Goal: Task Accomplishment & Management: Complete application form

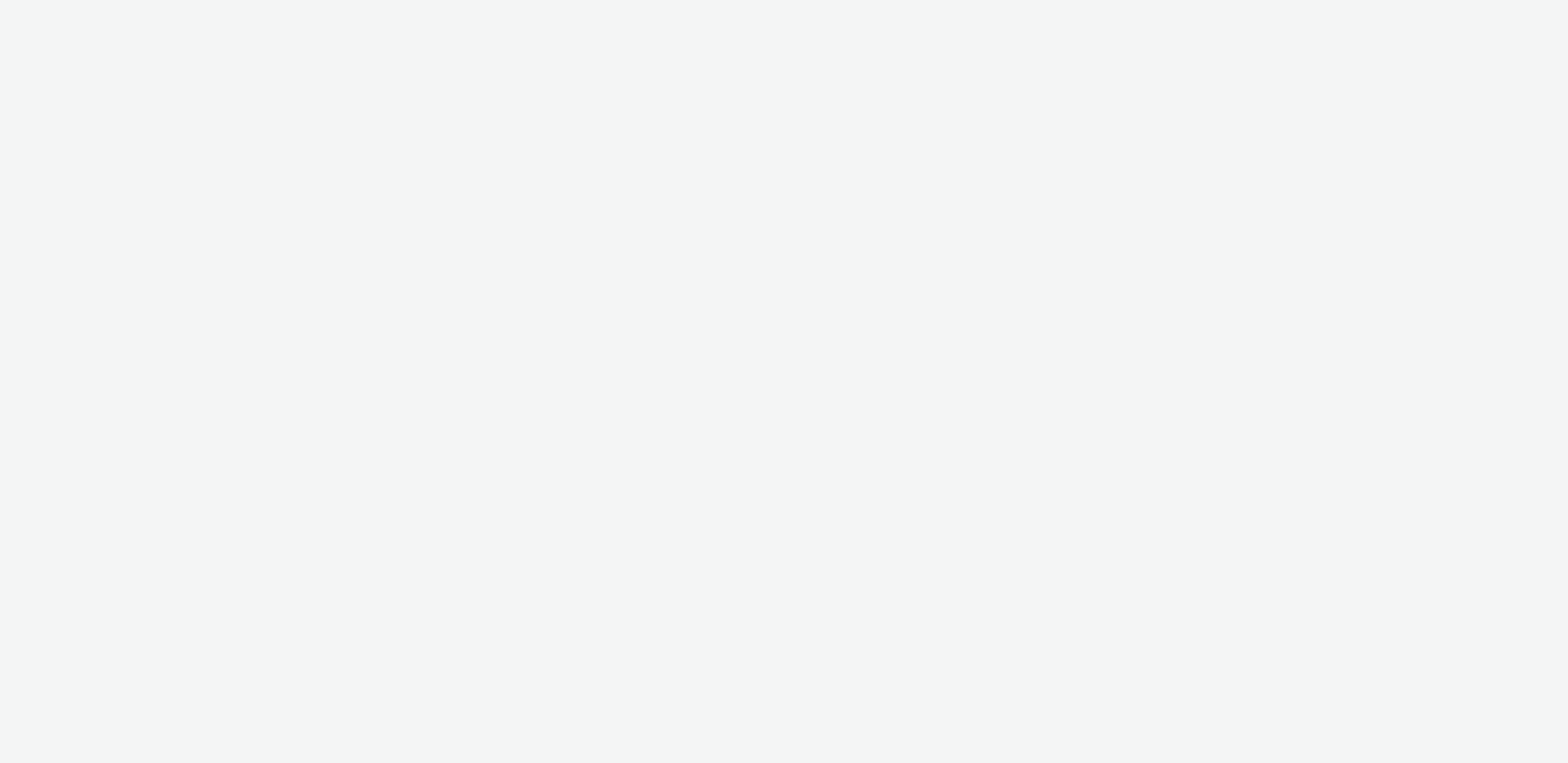
select select "ac009755-aa48-4799-8050-7a339a378eb8"
select select "71807724-10f7-4e4c-8b0a-169380968deb"
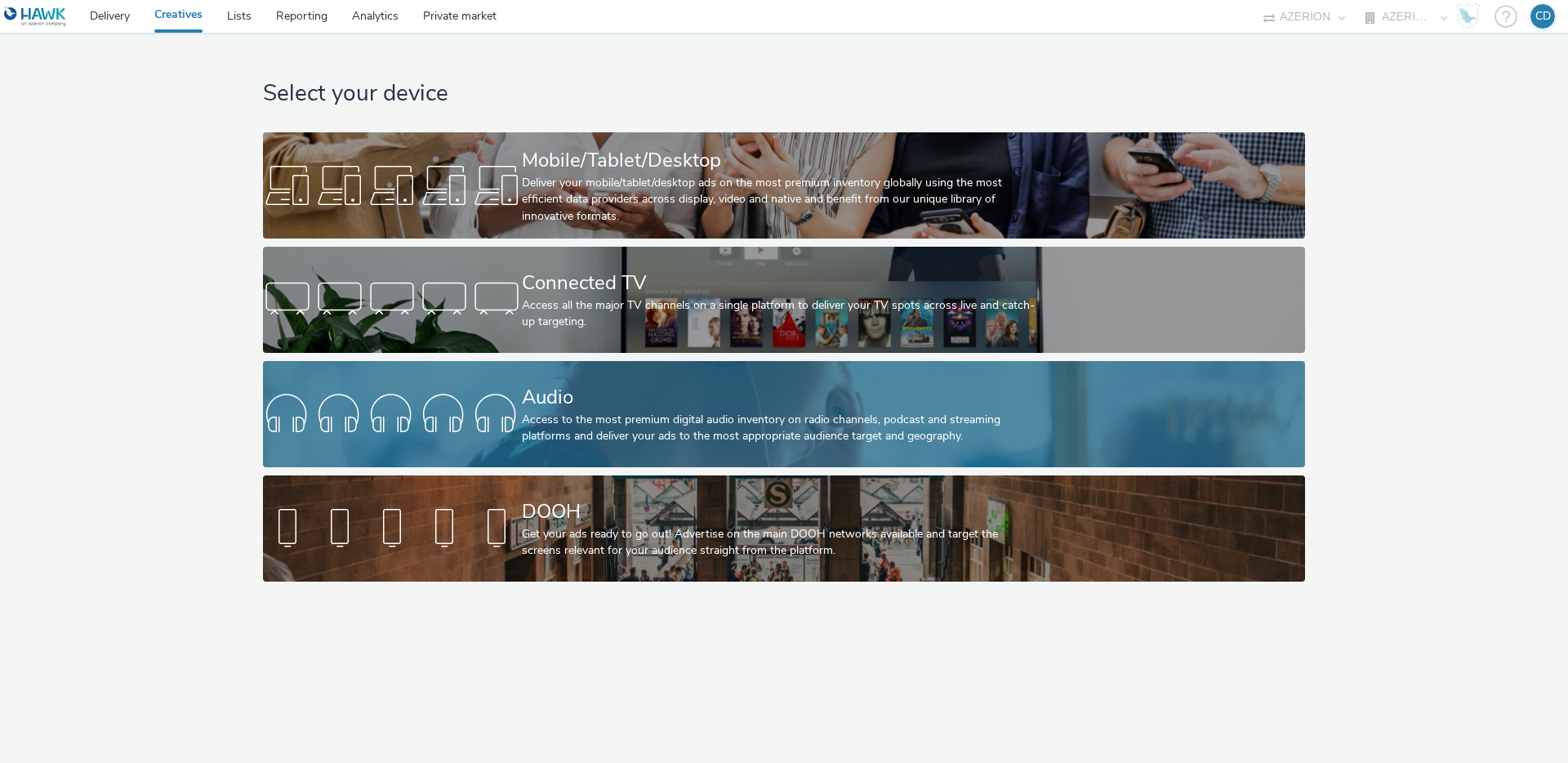
click at [693, 389] on div "Audio" at bounding box center [780, 397] width 518 height 29
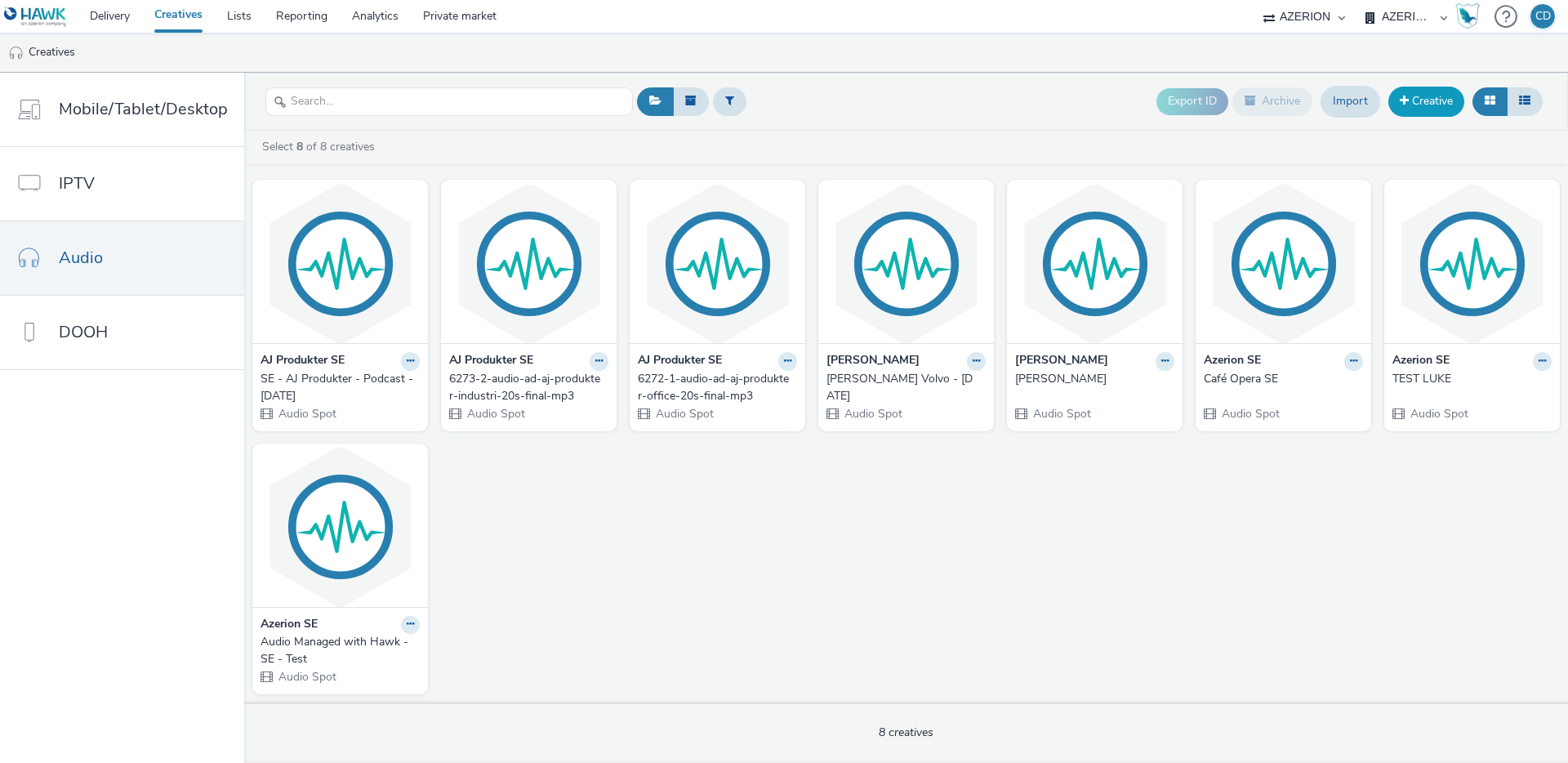
click at [1433, 101] on link "Creative" at bounding box center [1426, 101] width 76 height 30
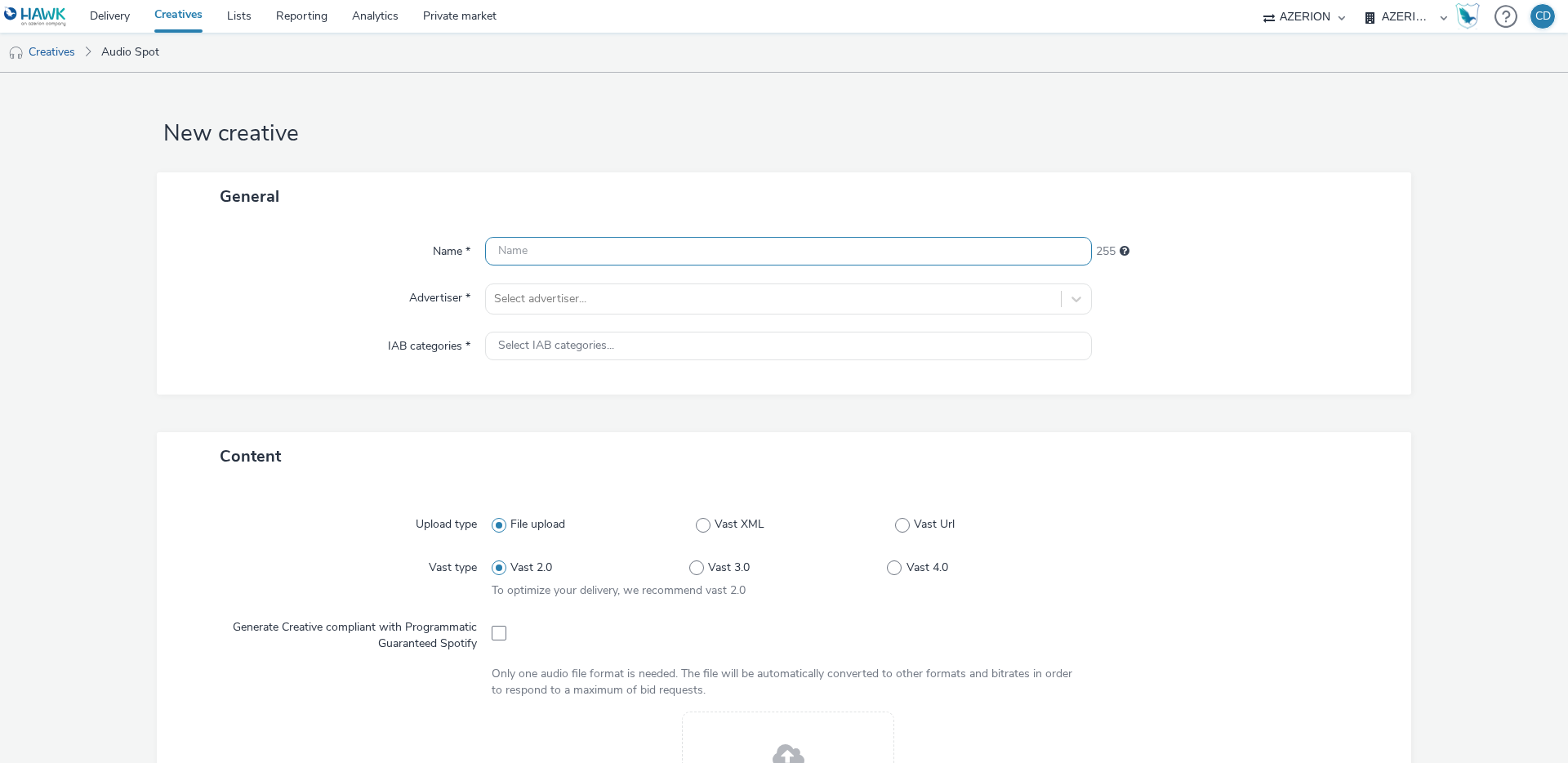
click at [567, 248] on input "text" at bounding box center [788, 251] width 607 height 29
type input "Unionen Chef1 - Sep 2025"
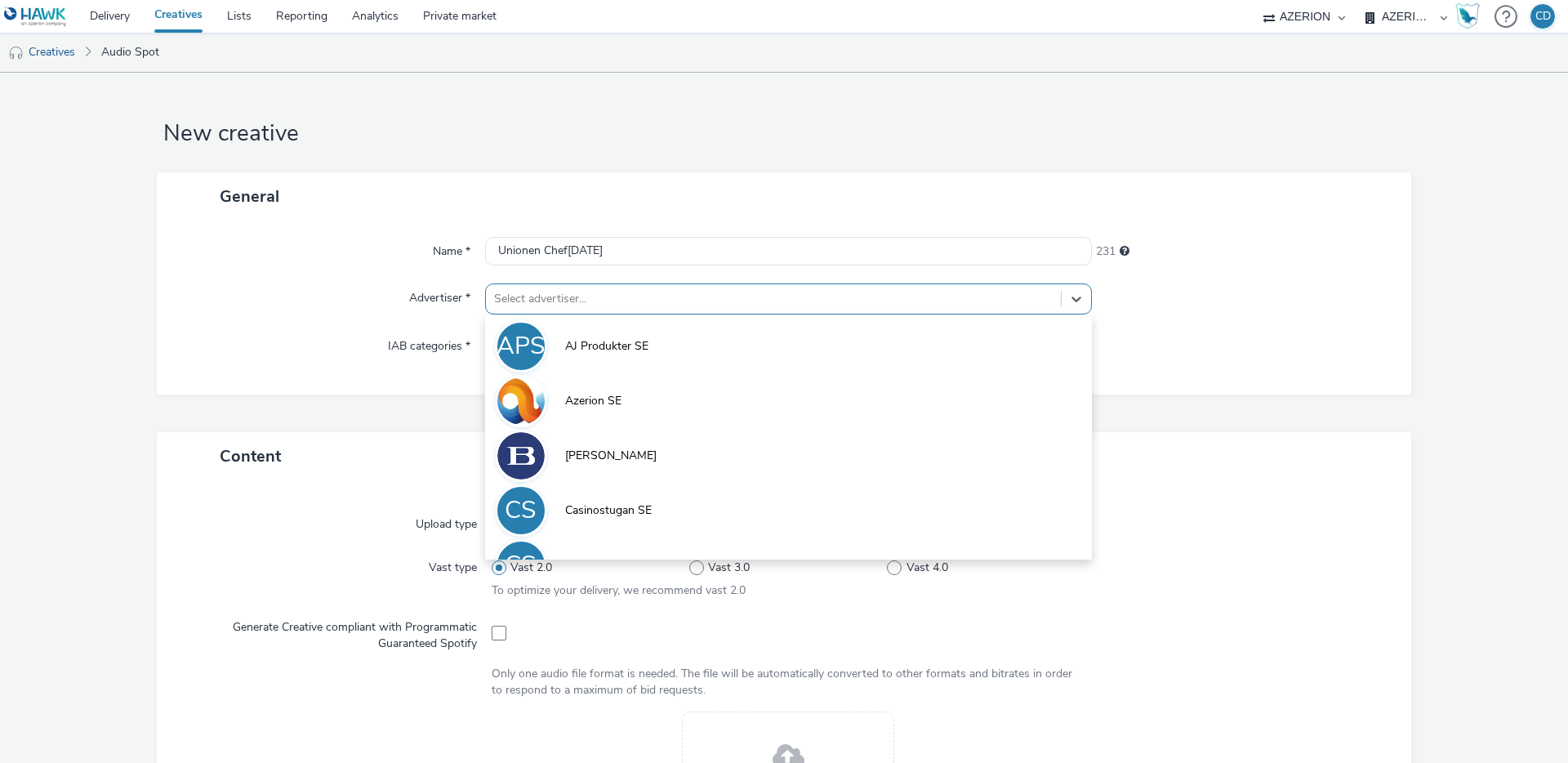
click at [612, 297] on div at bounding box center [773, 299] width 559 height 19
click at [614, 299] on div at bounding box center [773, 299] width 559 height 19
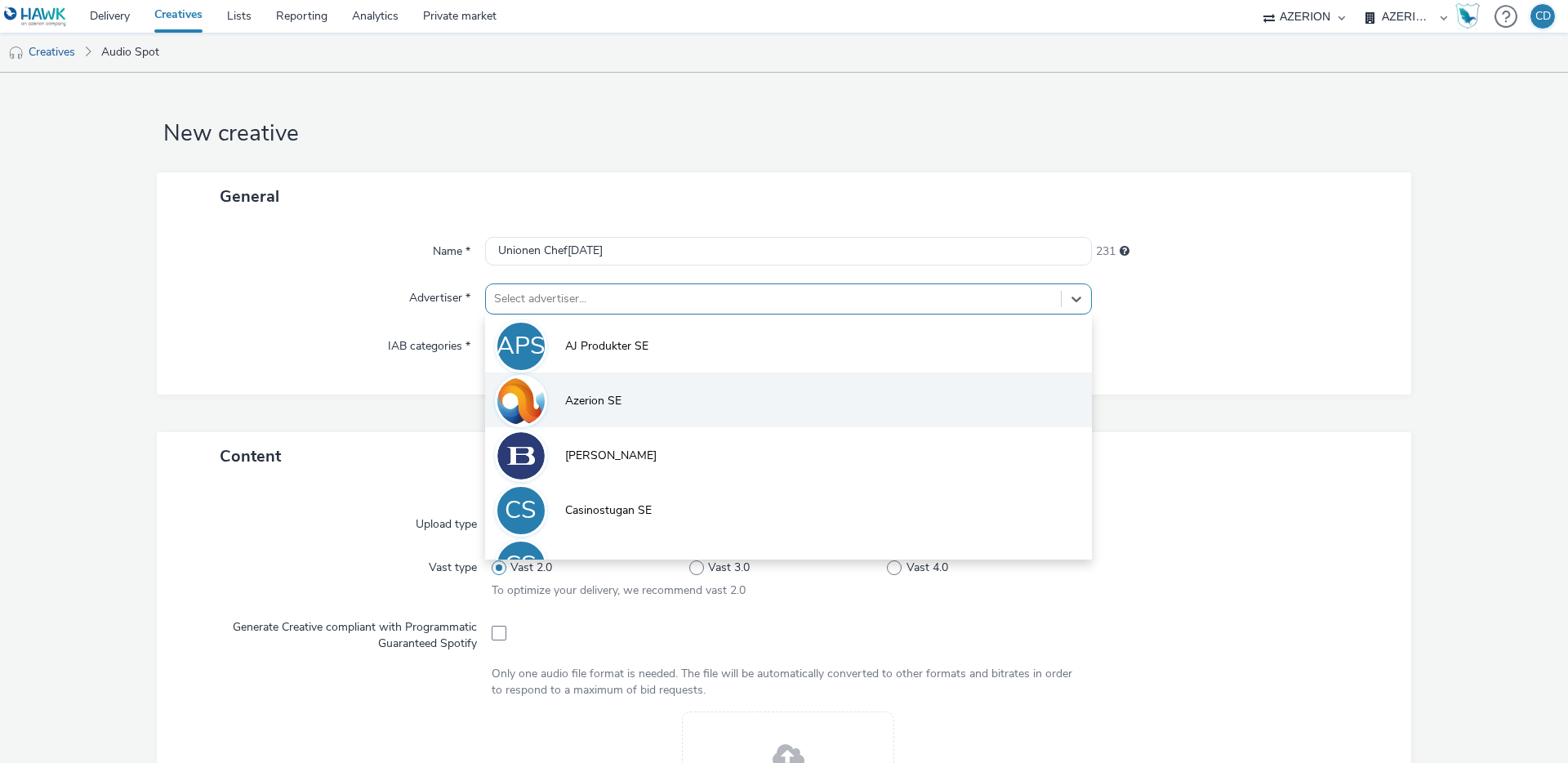
click at [521, 399] on img at bounding box center [521, 401] width 47 height 47
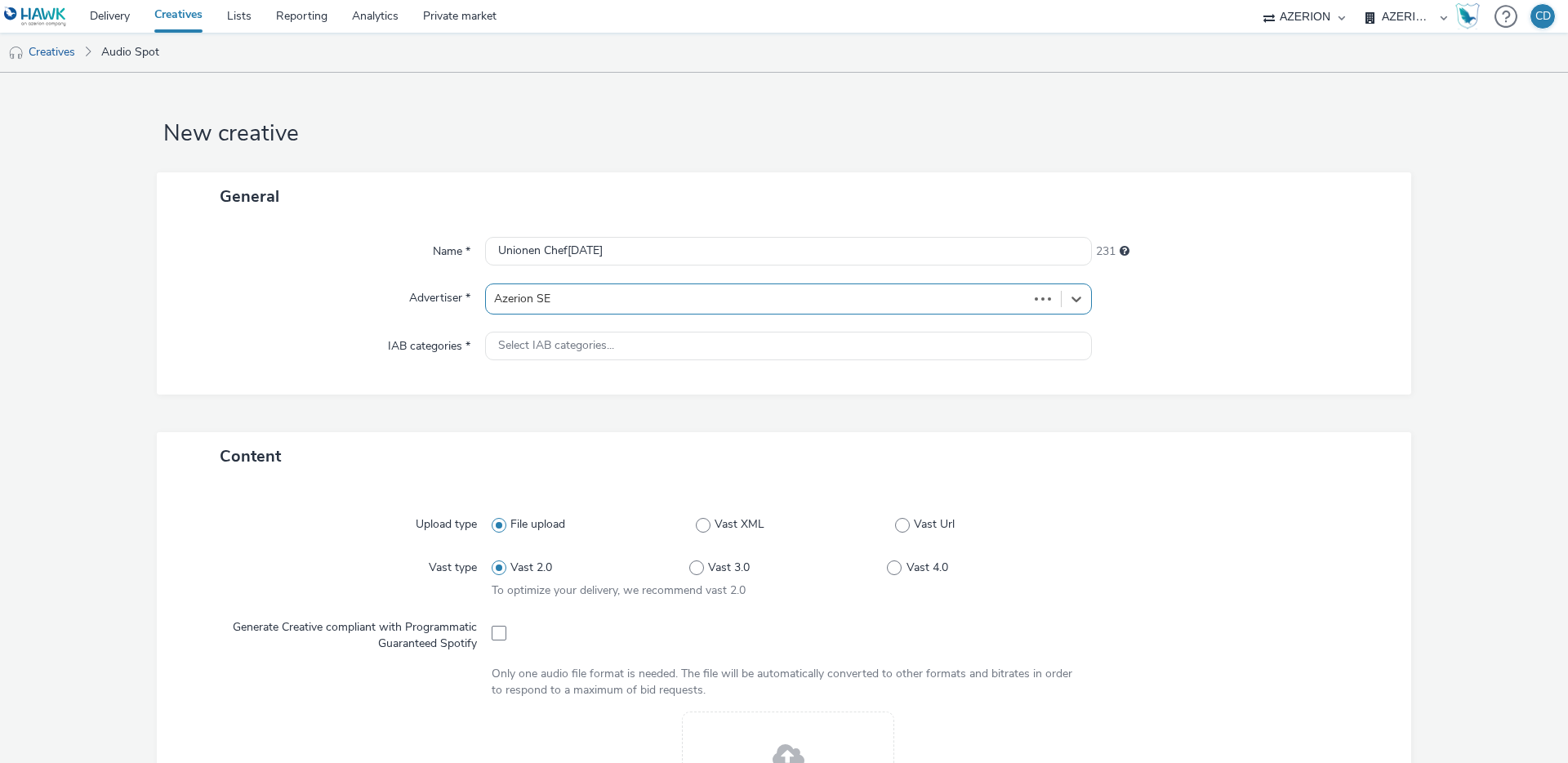
type input "http://azerion.com"
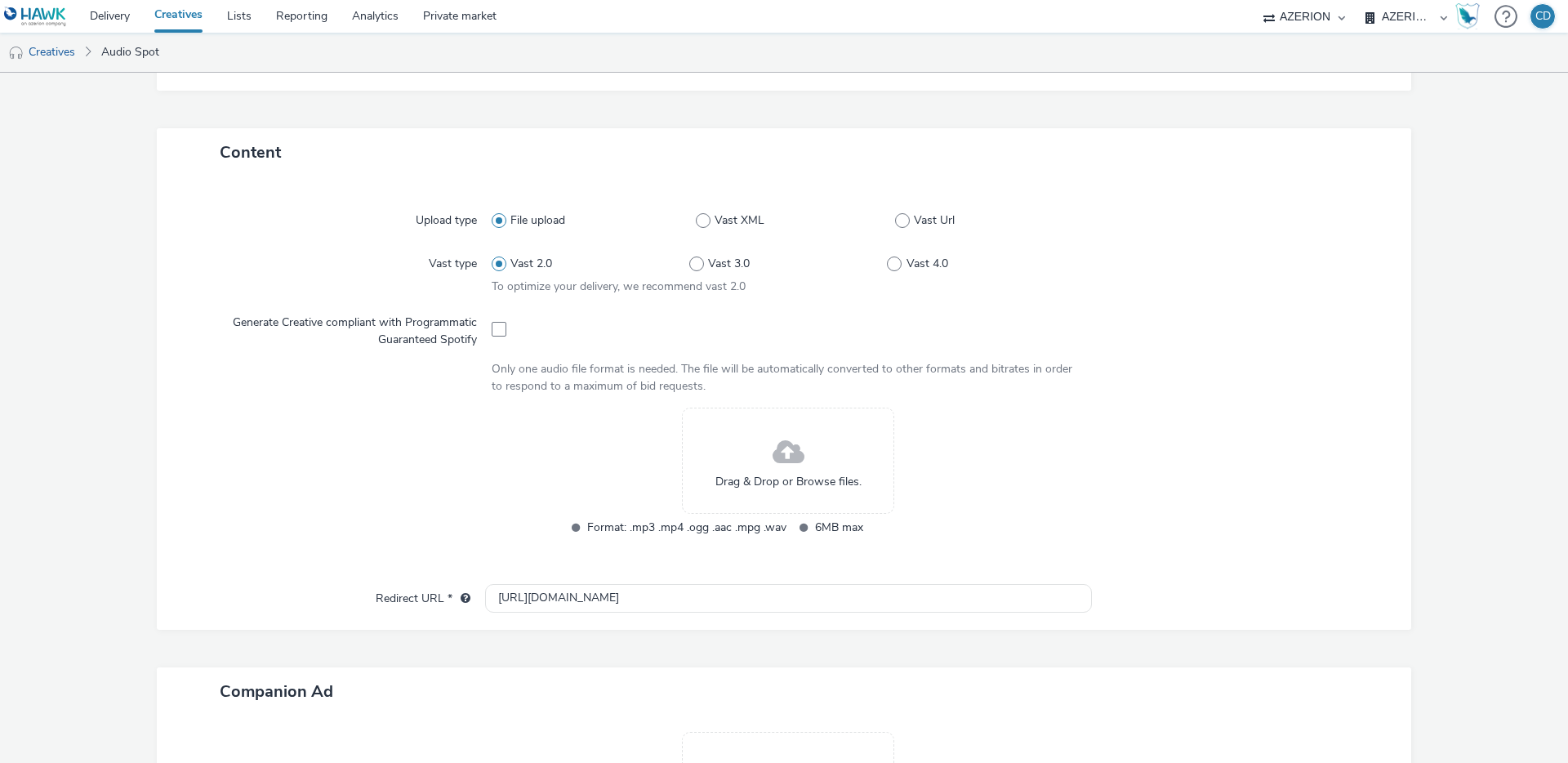
scroll to position [316, 0]
click at [801, 451] on span at bounding box center [789, 451] width 32 height 44
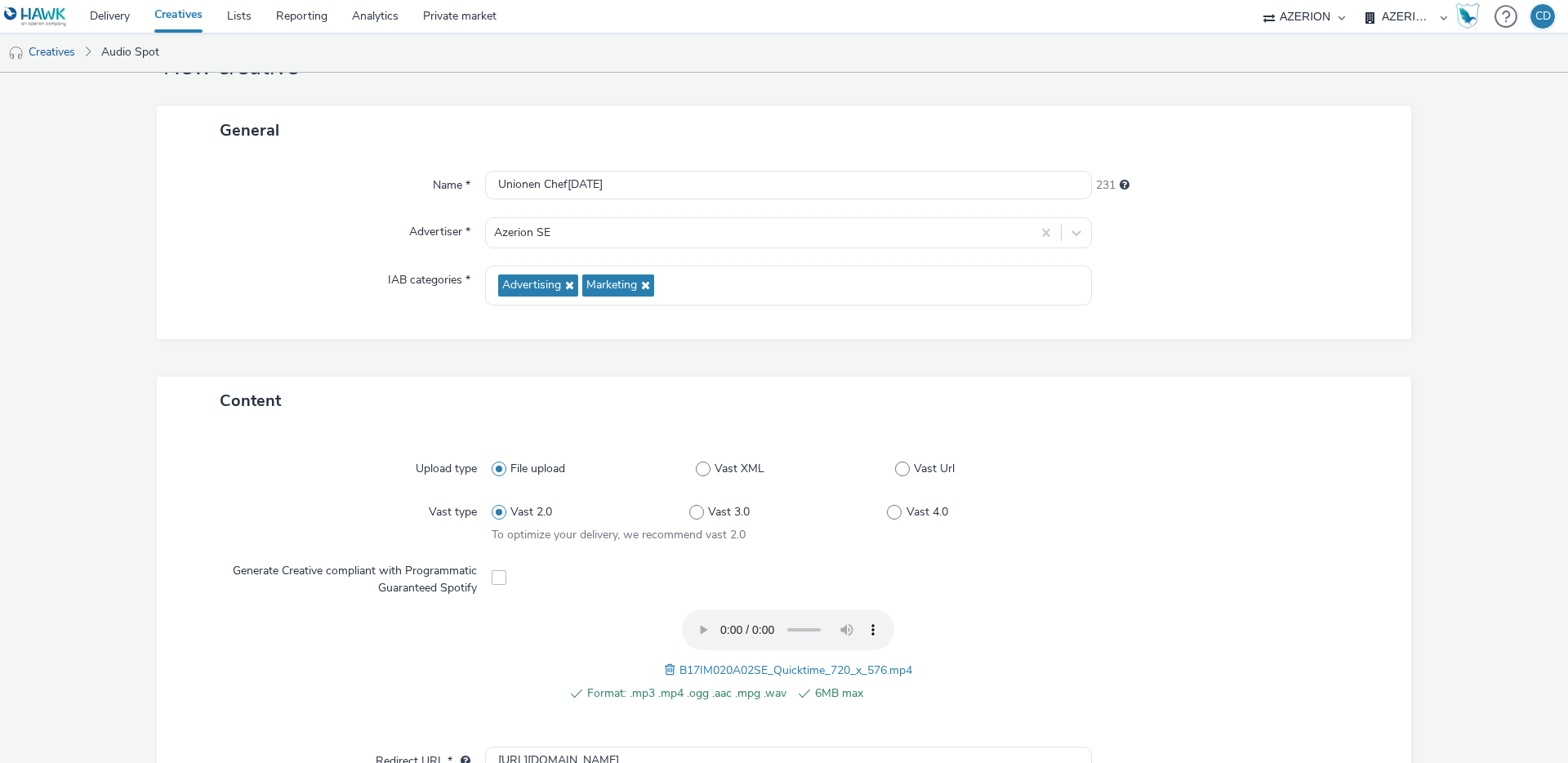
scroll to position [51, 0]
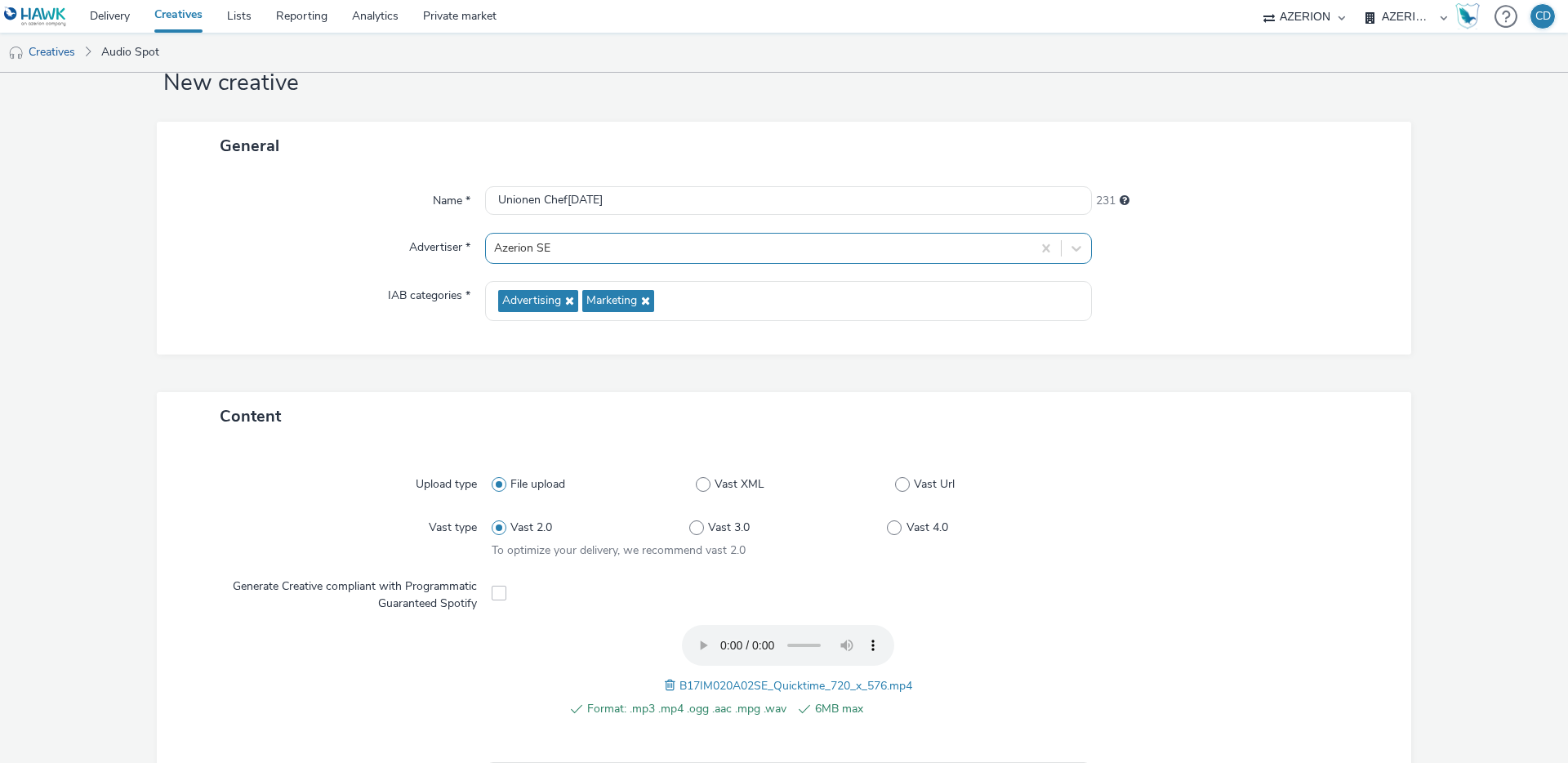
click at [579, 251] on div at bounding box center [758, 248] width 529 height 19
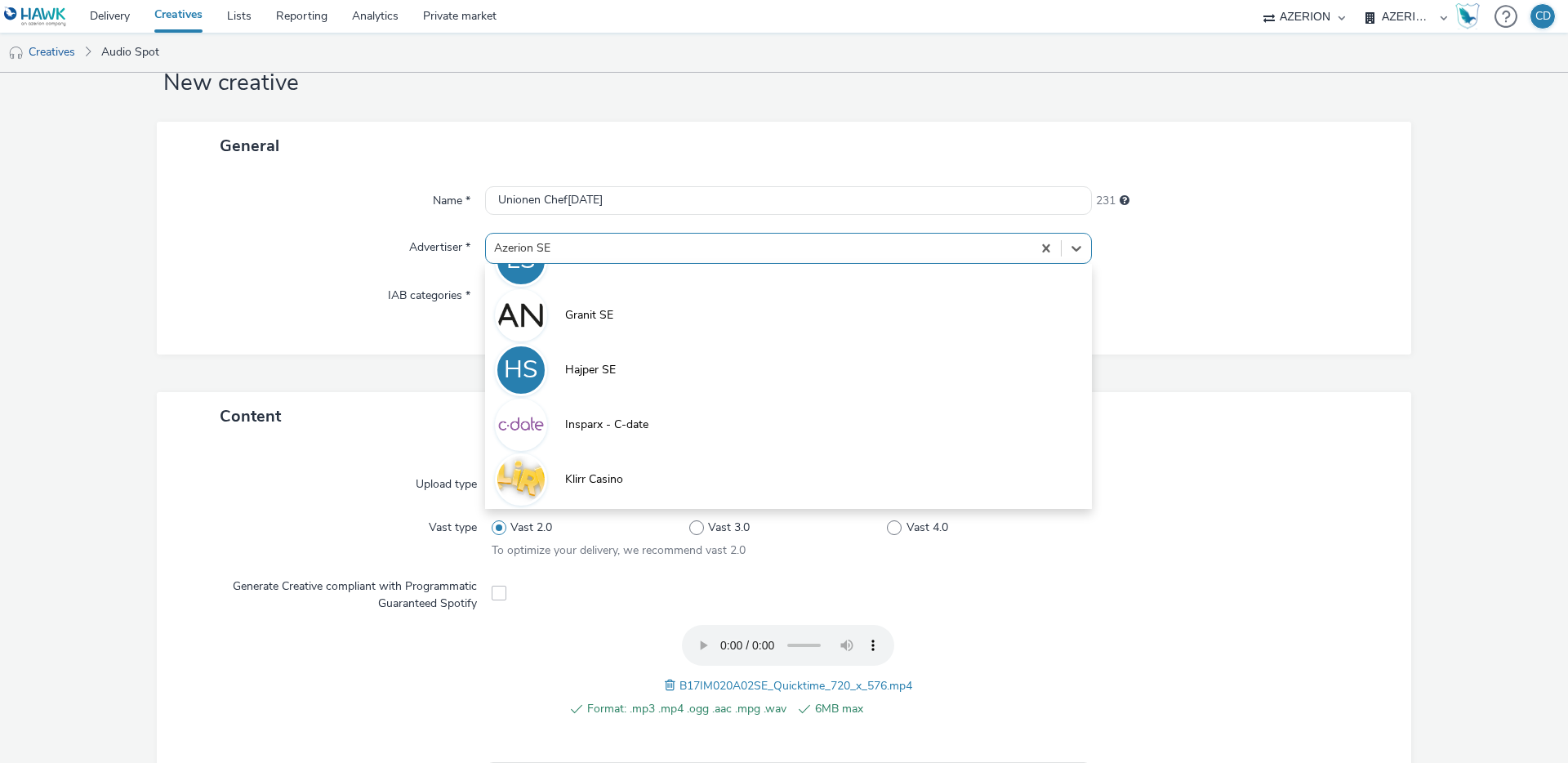
scroll to position [0, 0]
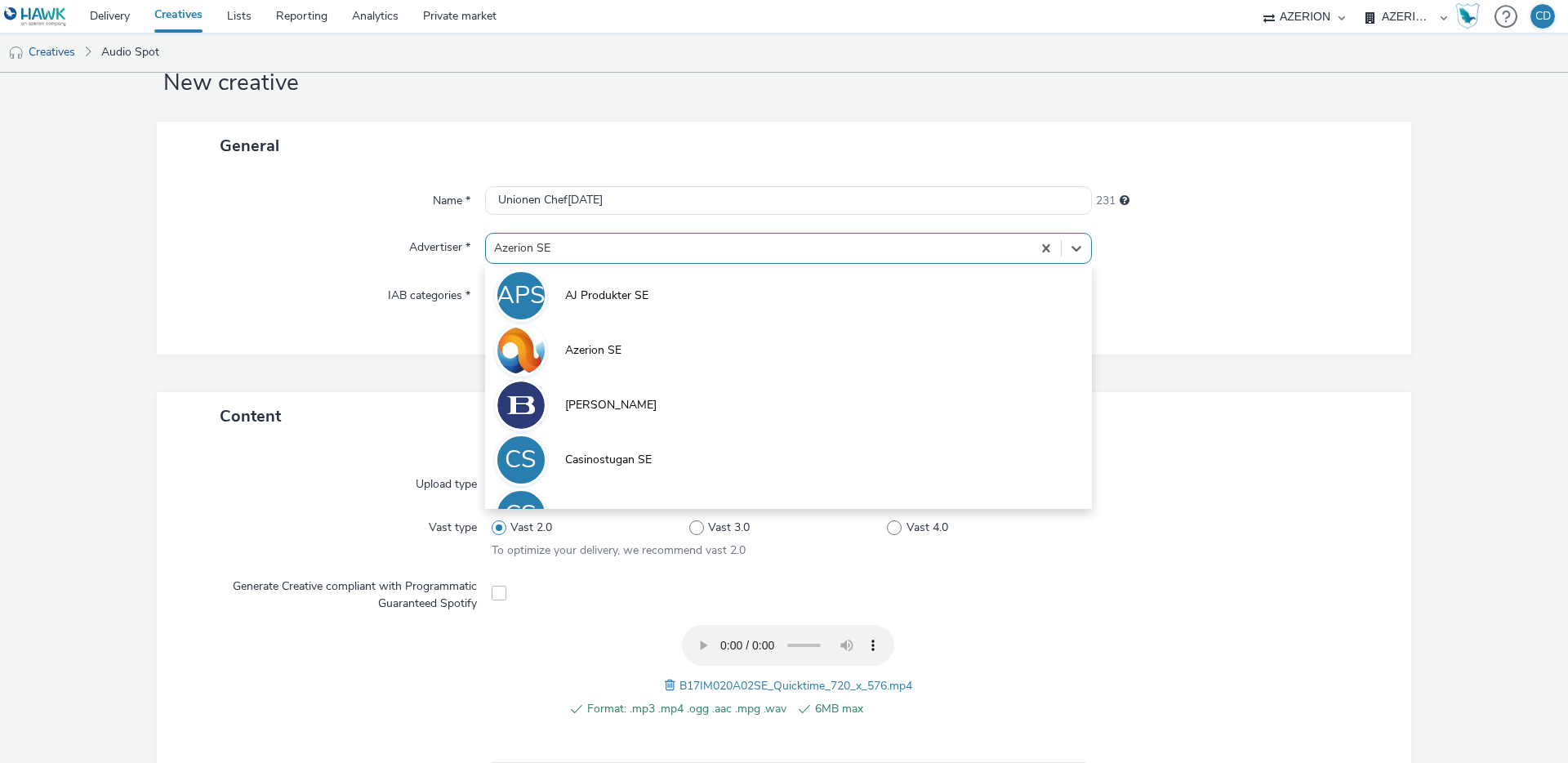
click at [593, 255] on div at bounding box center [758, 248] width 529 height 19
click at [593, 257] on div at bounding box center [758, 248] width 529 height 19
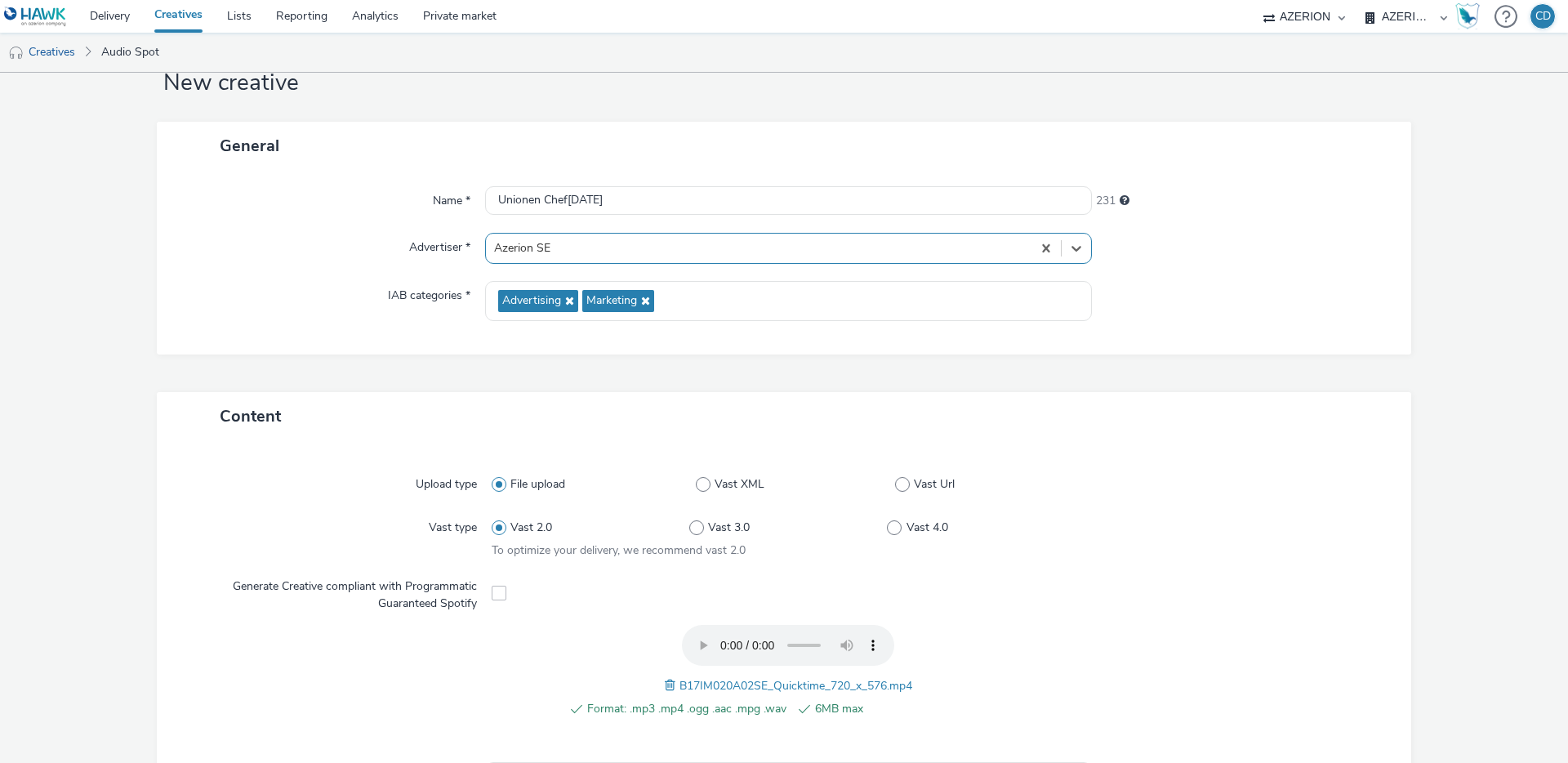
click at [593, 257] on div at bounding box center [758, 248] width 529 height 19
type input "un"
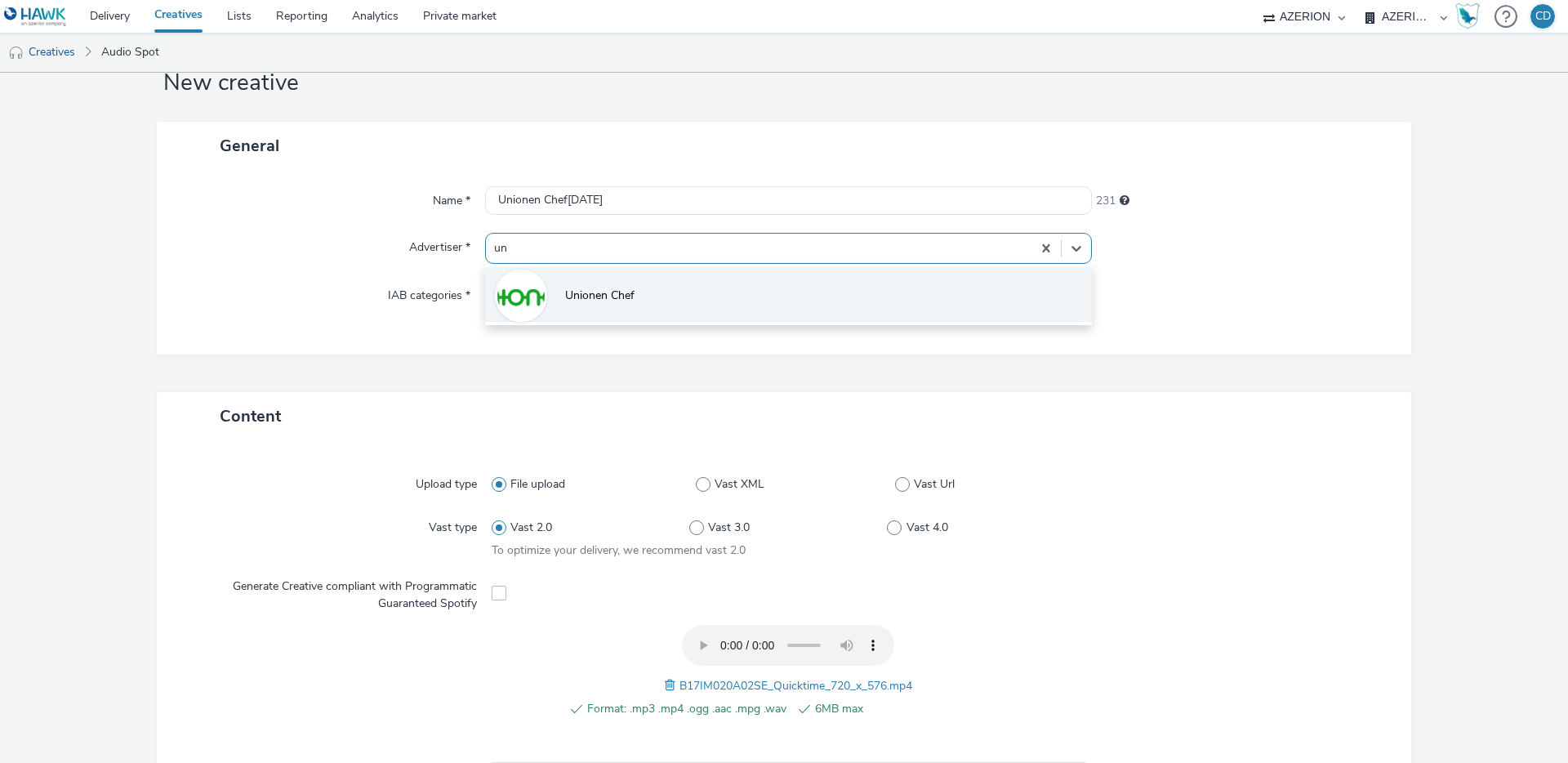
click at [601, 306] on li "Unionen Chef" at bounding box center [788, 294] width 607 height 55
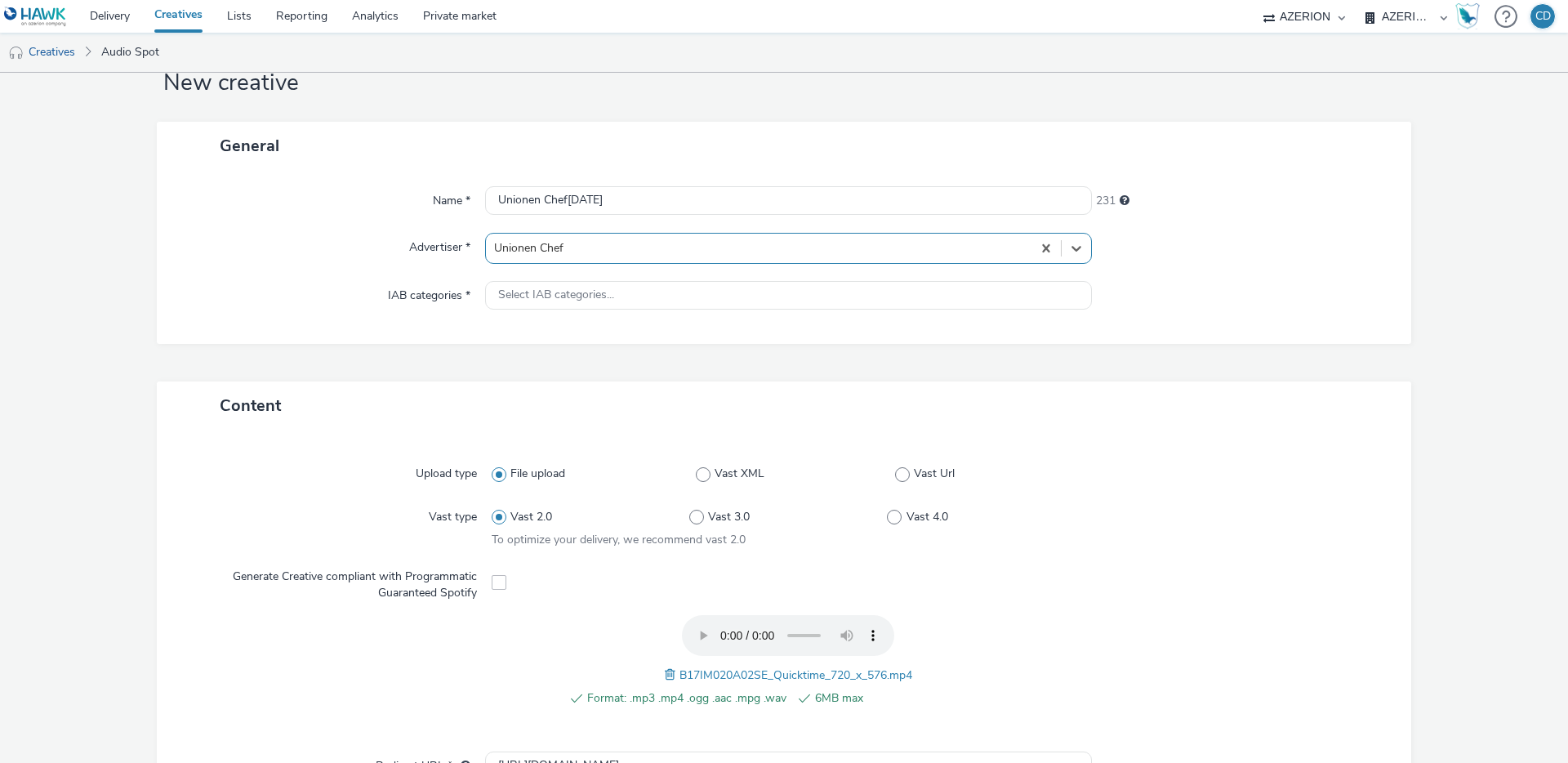
type input "http://unionen.se"
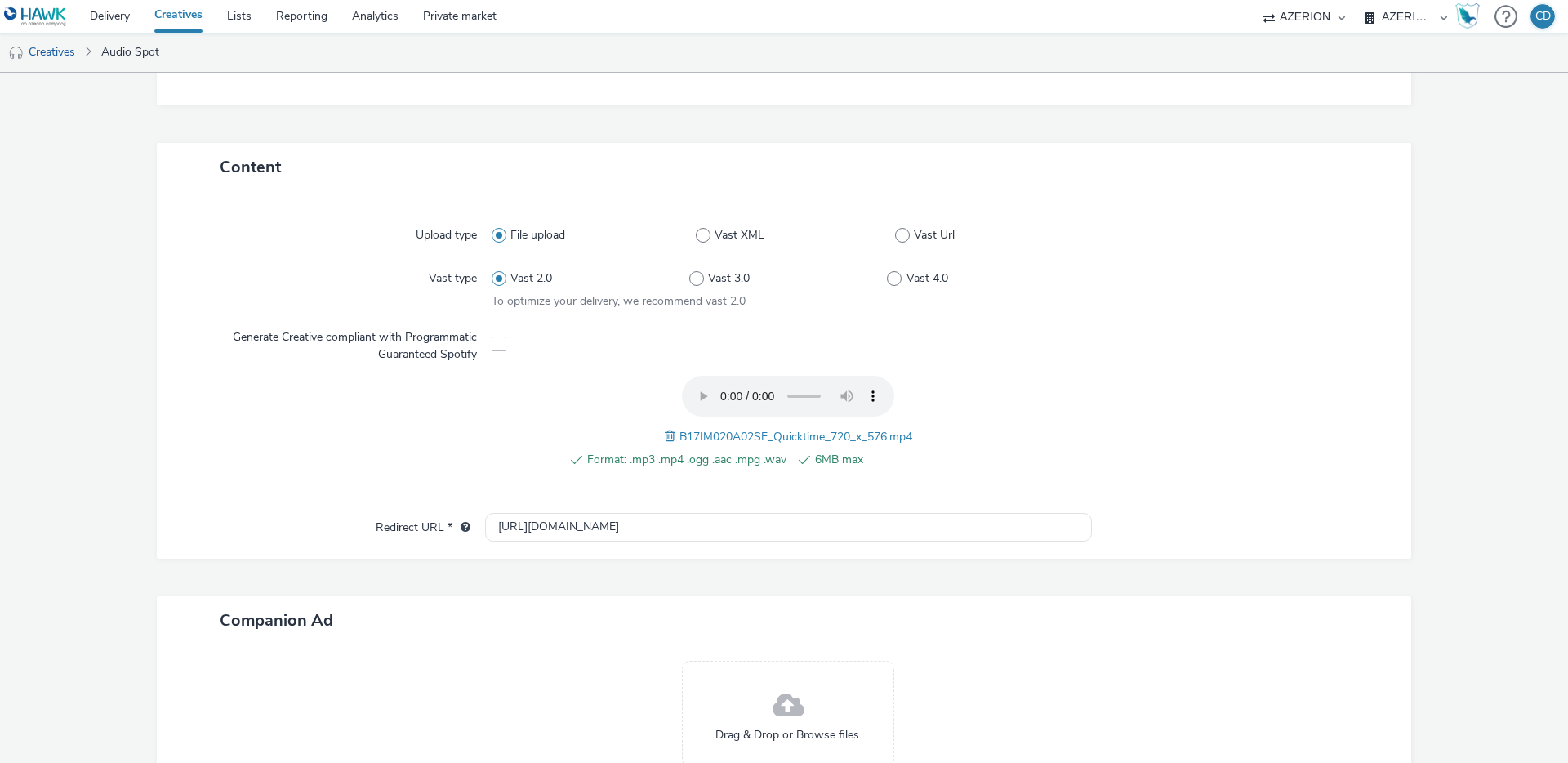
scroll to position [463, 0]
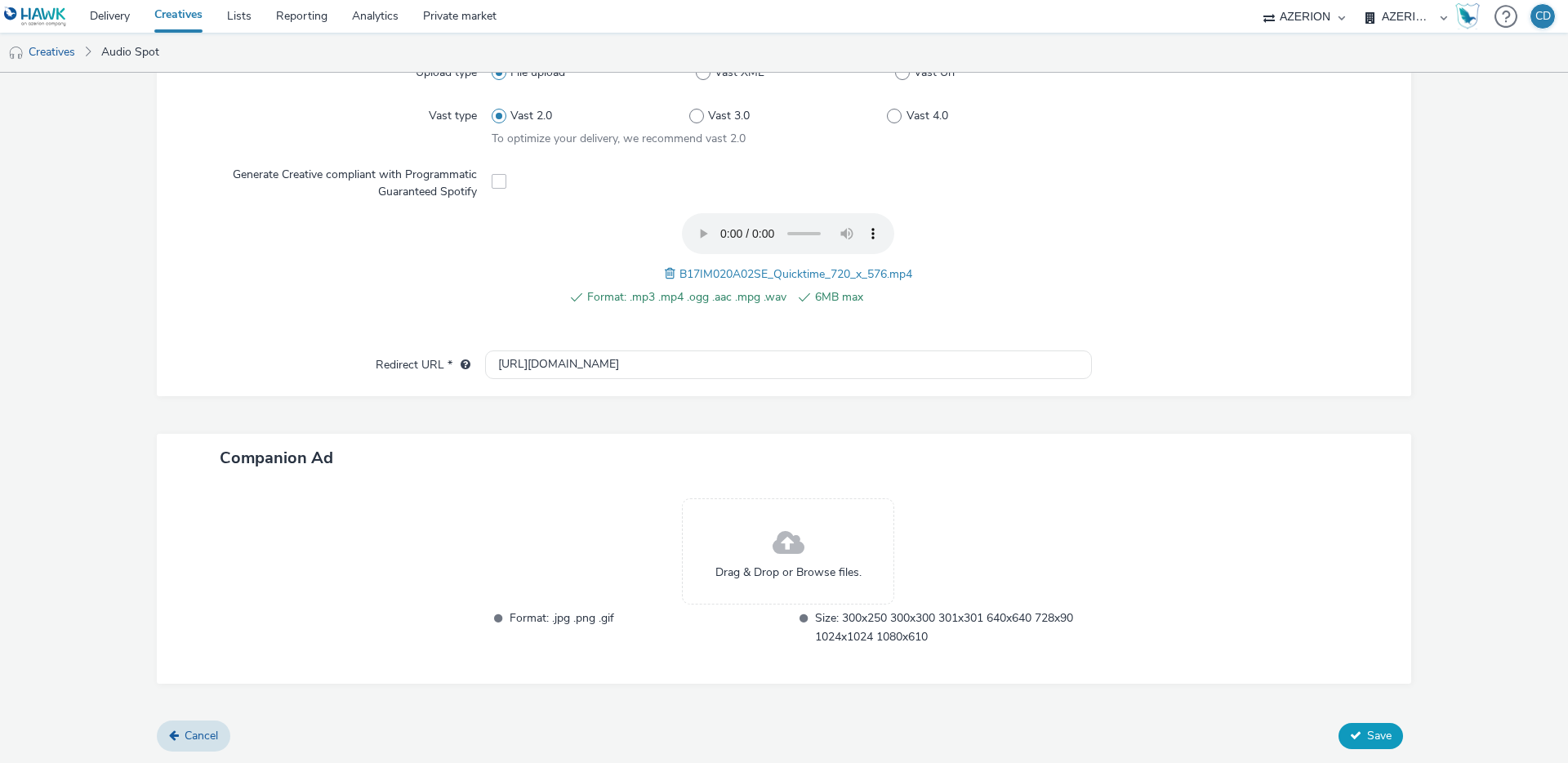
click at [1372, 734] on span "Save" at bounding box center [1379, 735] width 24 height 16
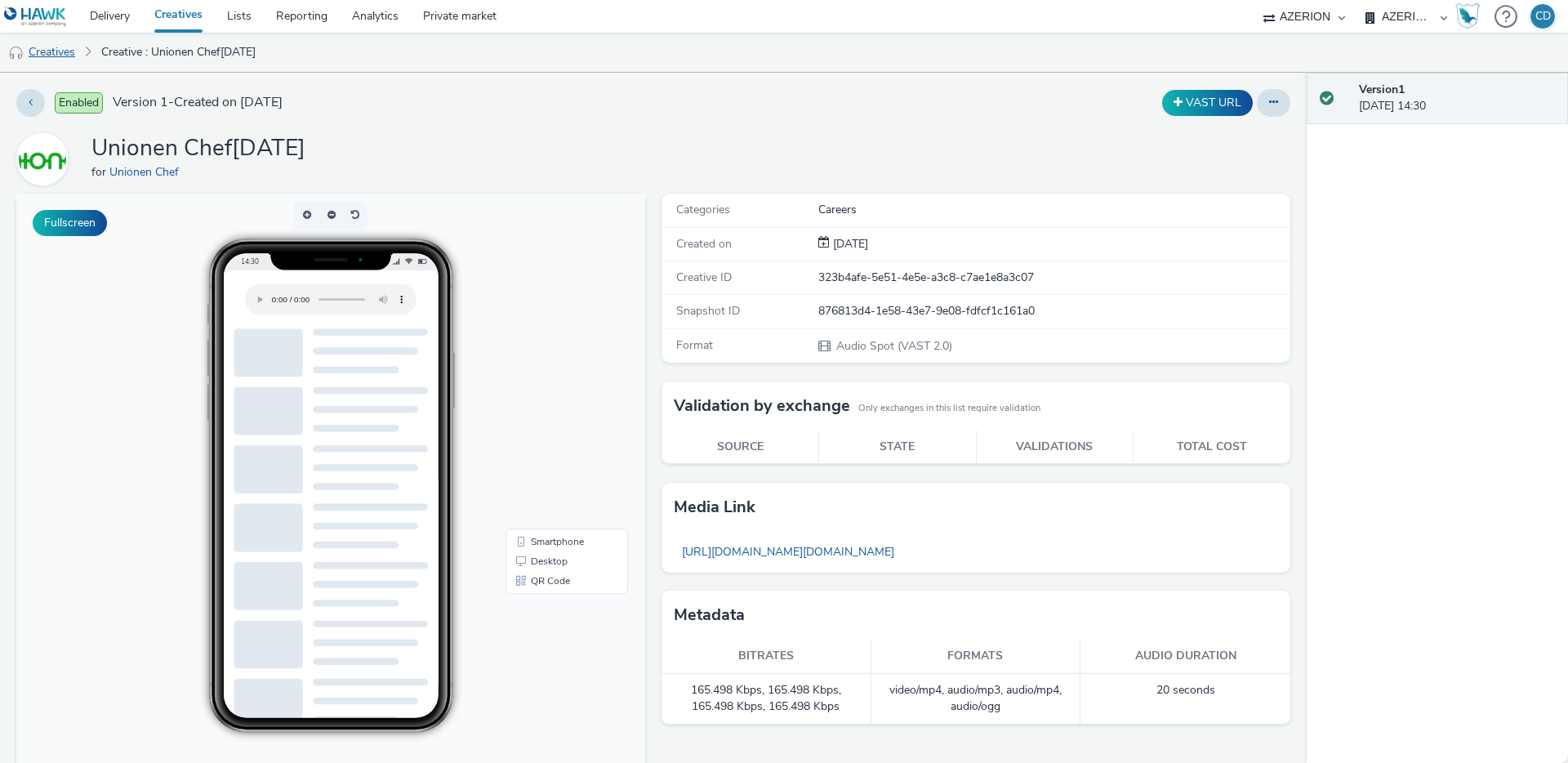
click at [57, 51] on link "Creatives" at bounding box center [42, 52] width 83 height 39
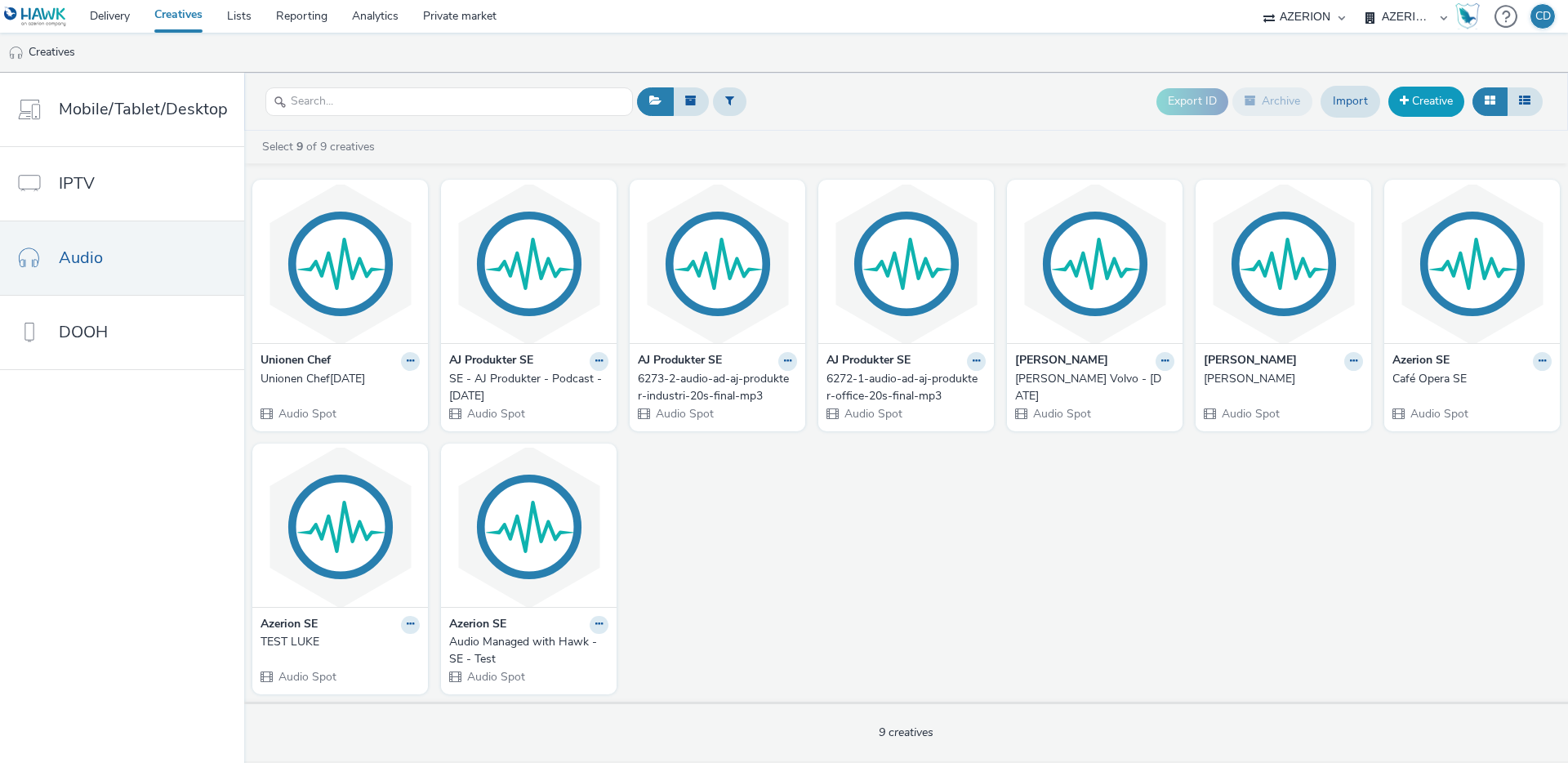
click at [1426, 103] on link "Creative" at bounding box center [1426, 101] width 76 height 30
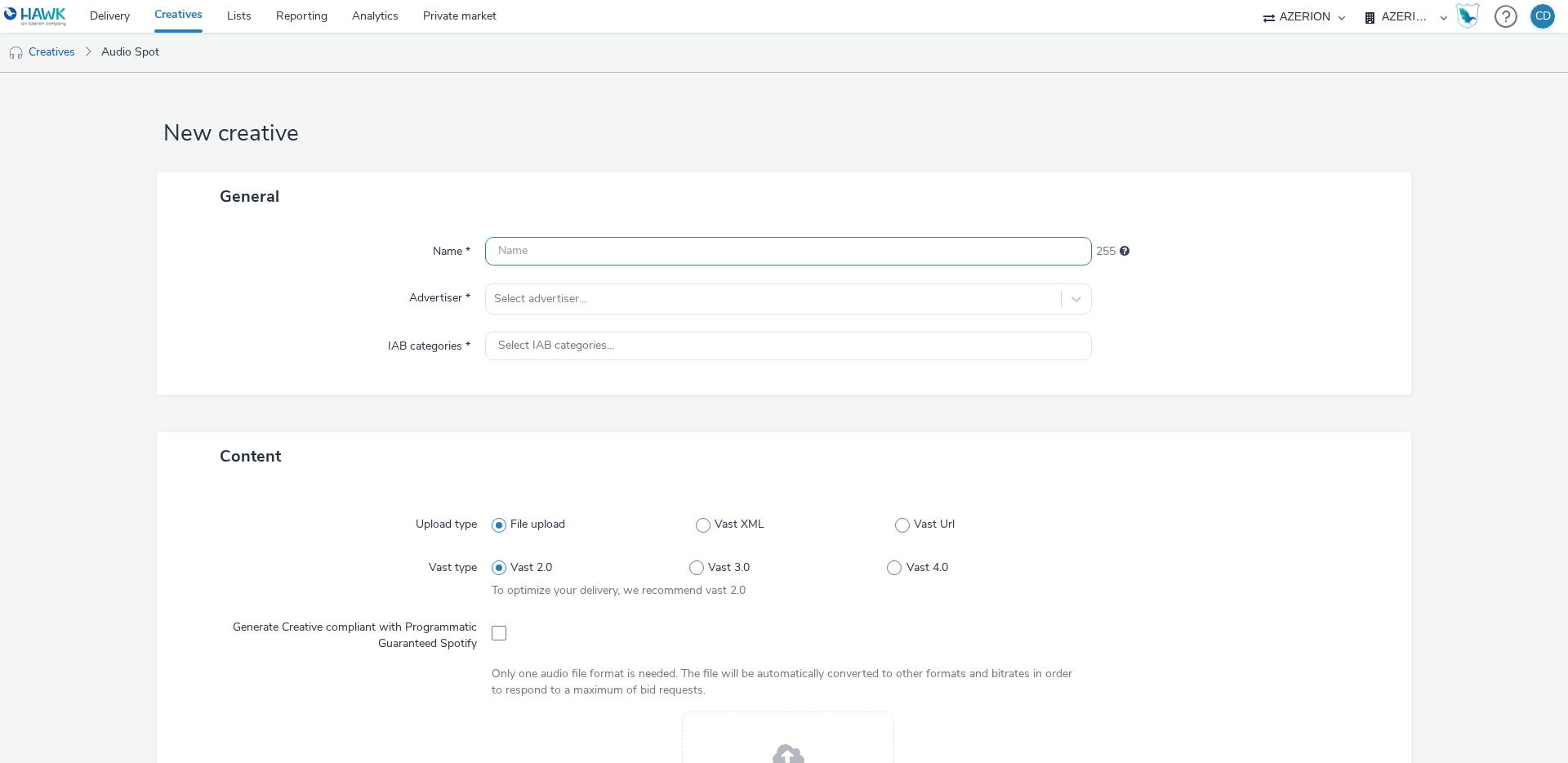
click at [571, 250] on input "text" at bounding box center [788, 251] width 607 height 29
click at [550, 299] on div "Name * 255 Advertiser * Select advertiser... IAB categories * Select IAB catego…" at bounding box center [783, 308] width 1254 height 174
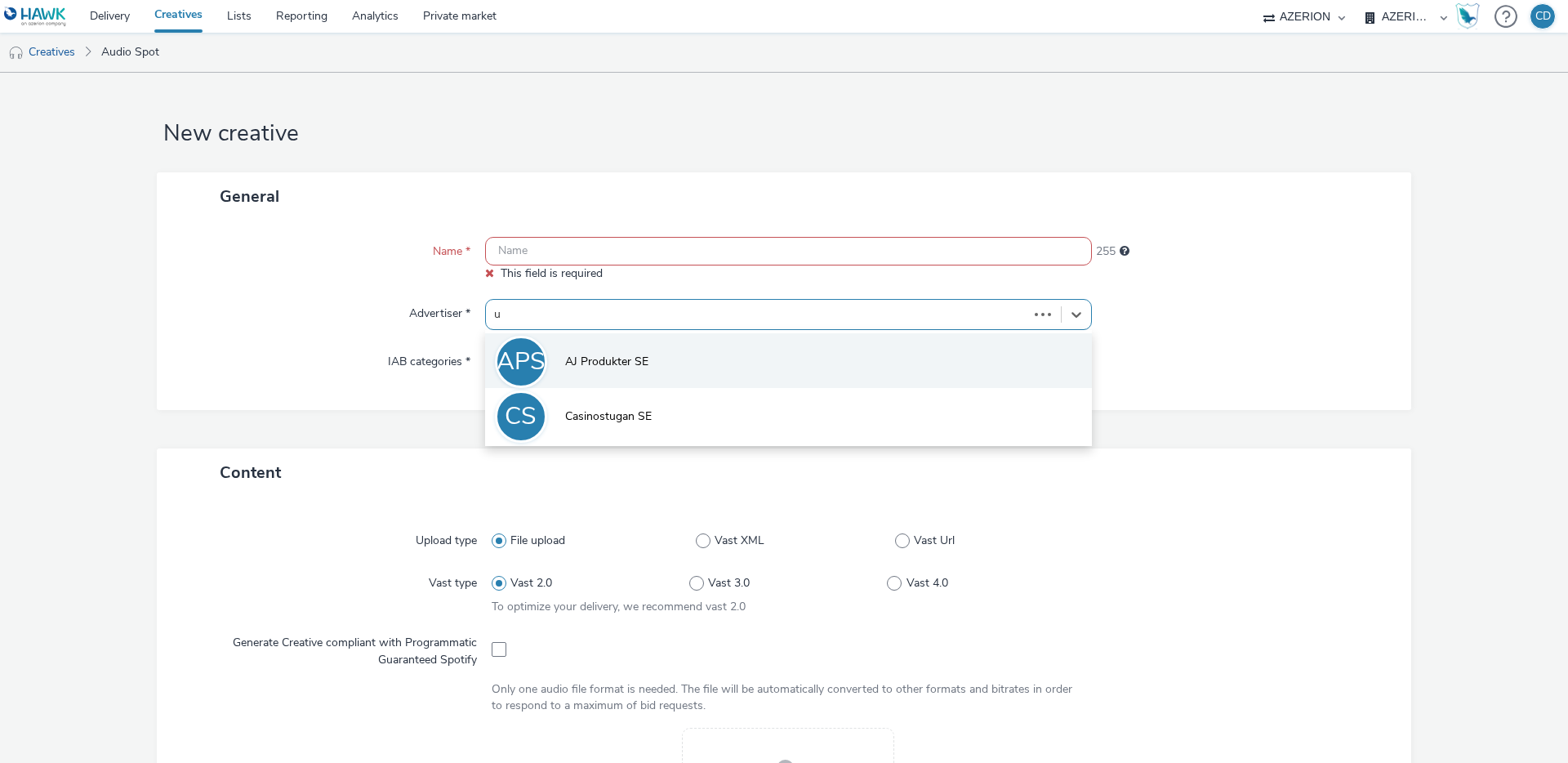
type input "un"
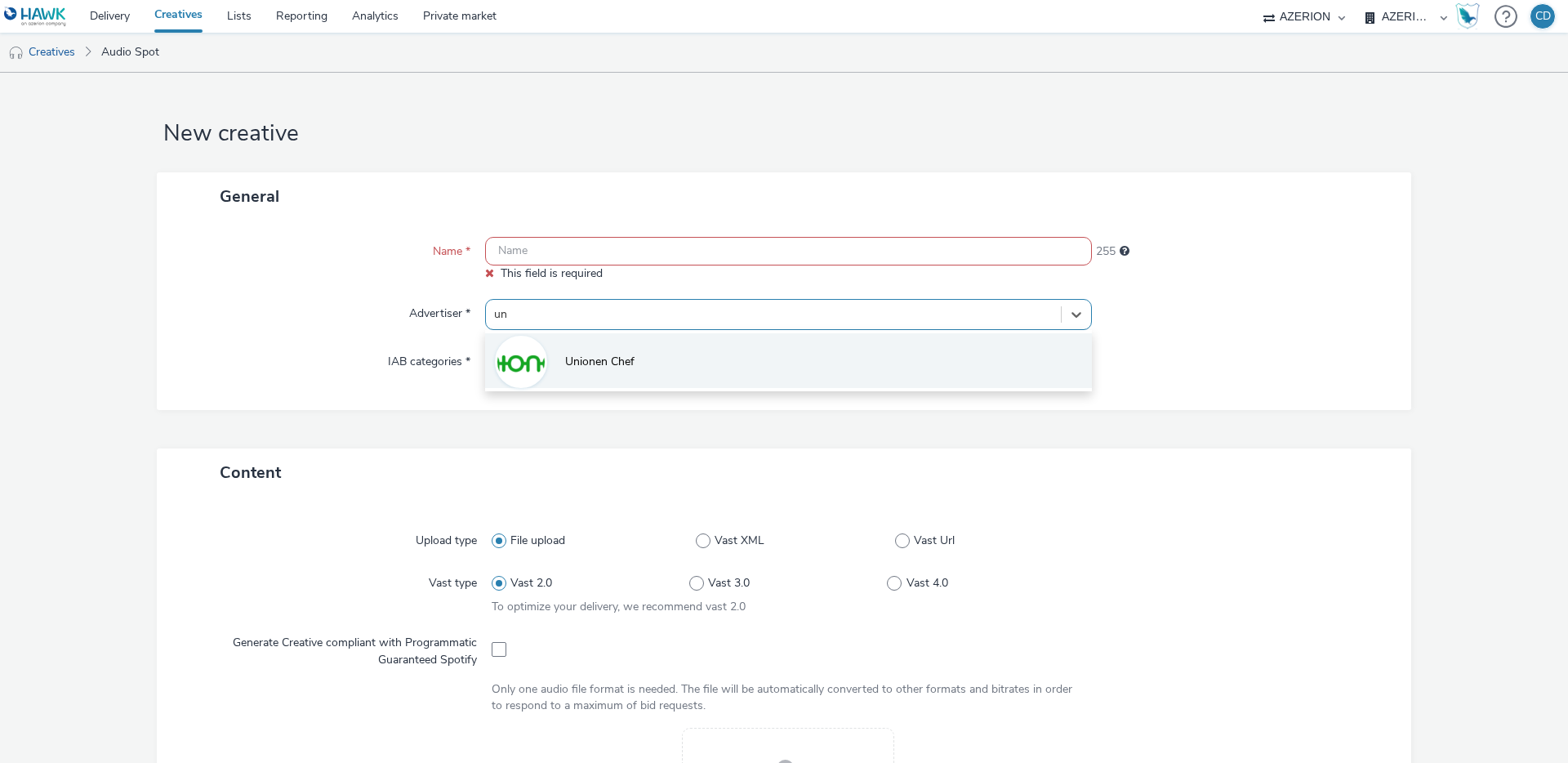
click at [524, 375] on img at bounding box center [521, 362] width 47 height 47
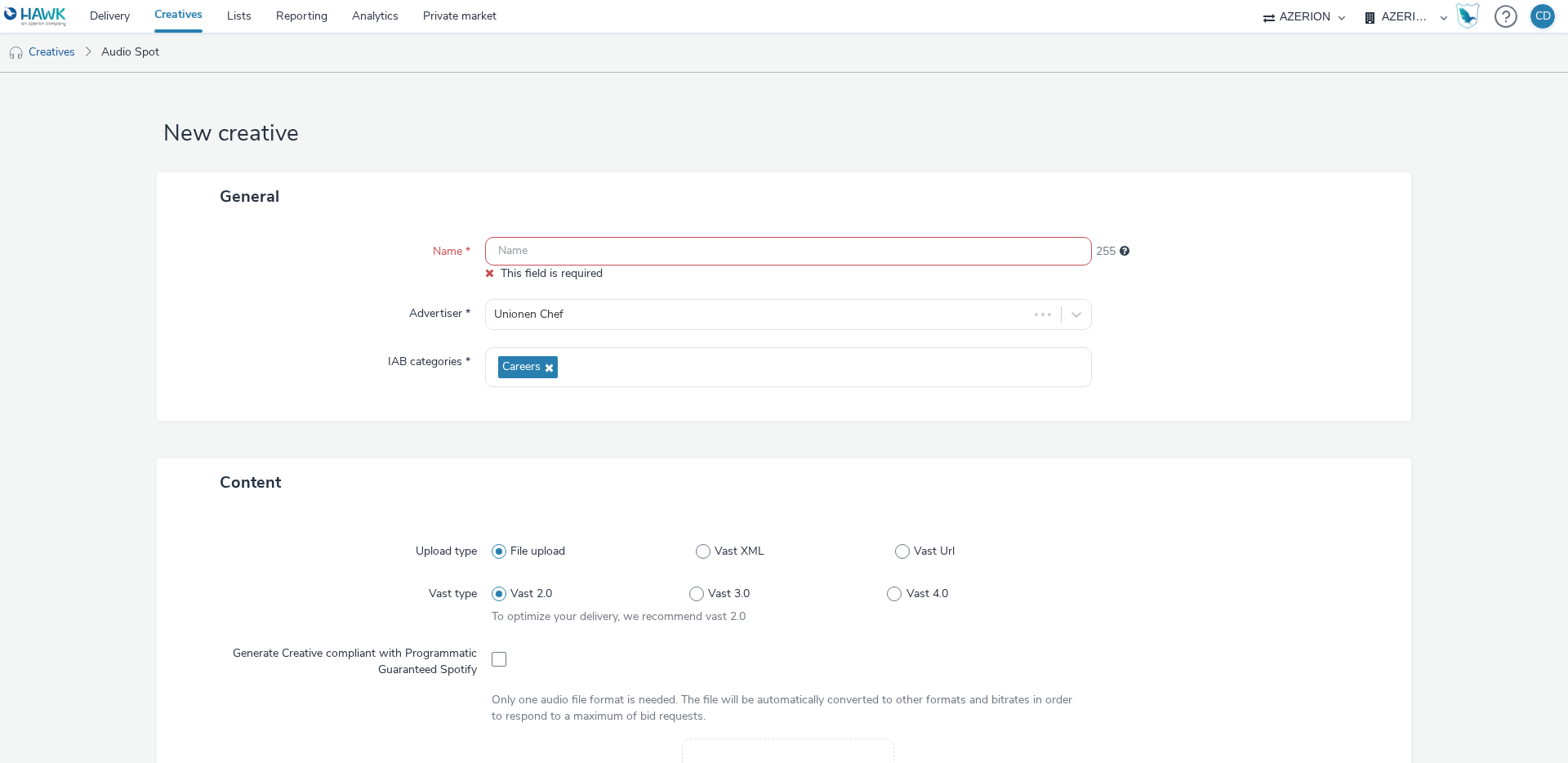
click at [545, 259] on input "text" at bounding box center [788, 251] width 607 height 29
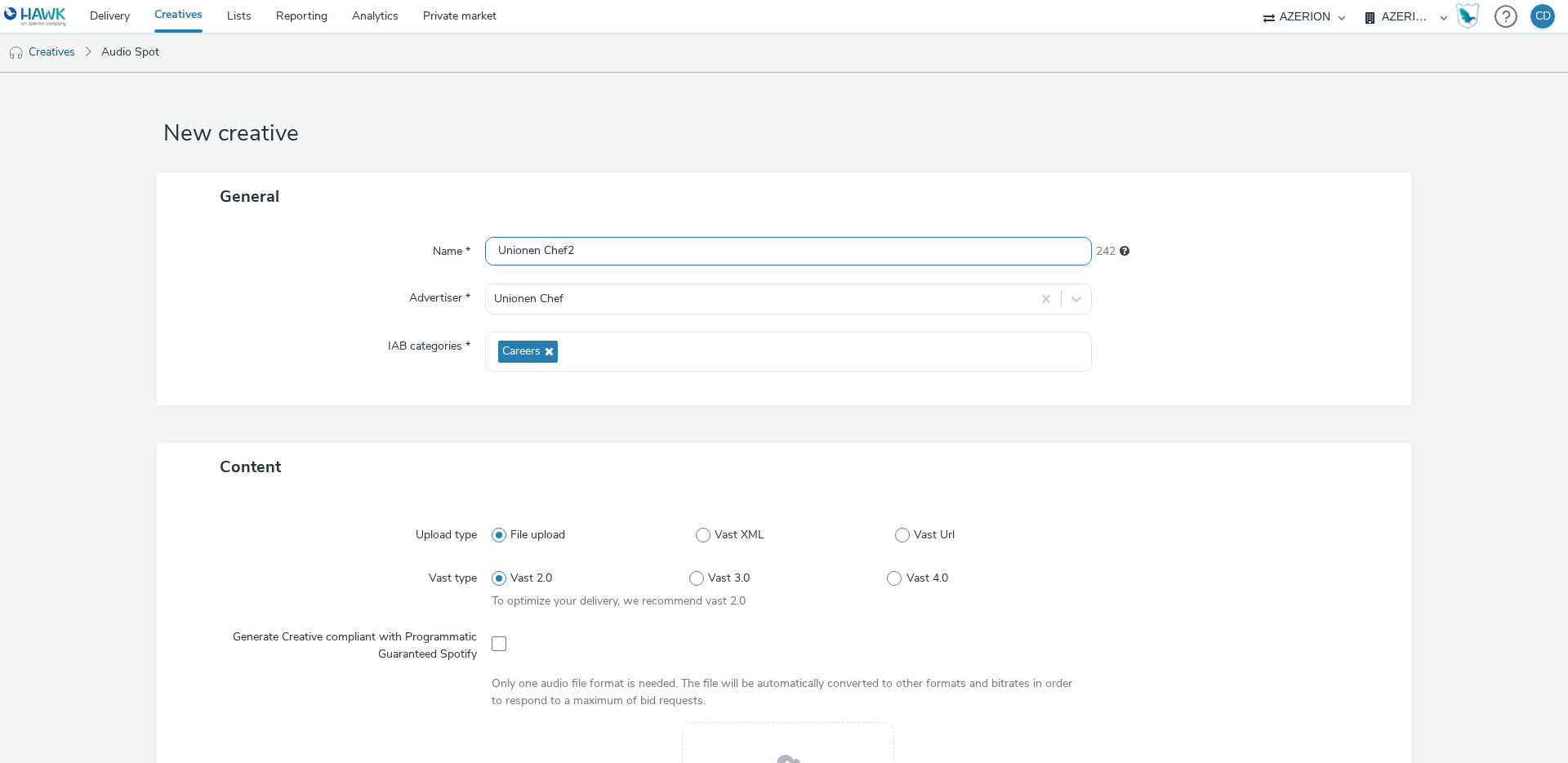
drag, startPoint x: 568, startPoint y: 251, endPoint x: 720, endPoint y: 248, distance: 152.0
click at [568, 251] on input "Unionen Chef2" at bounding box center [788, 251] width 607 height 29
type input "Unionen Chef2_sep2025"
click at [696, 395] on div "Name * Unionen Chef2_sep2025 234 Advertiser * Unionen Chef IAB categories * Car…" at bounding box center [783, 312] width 1254 height 184
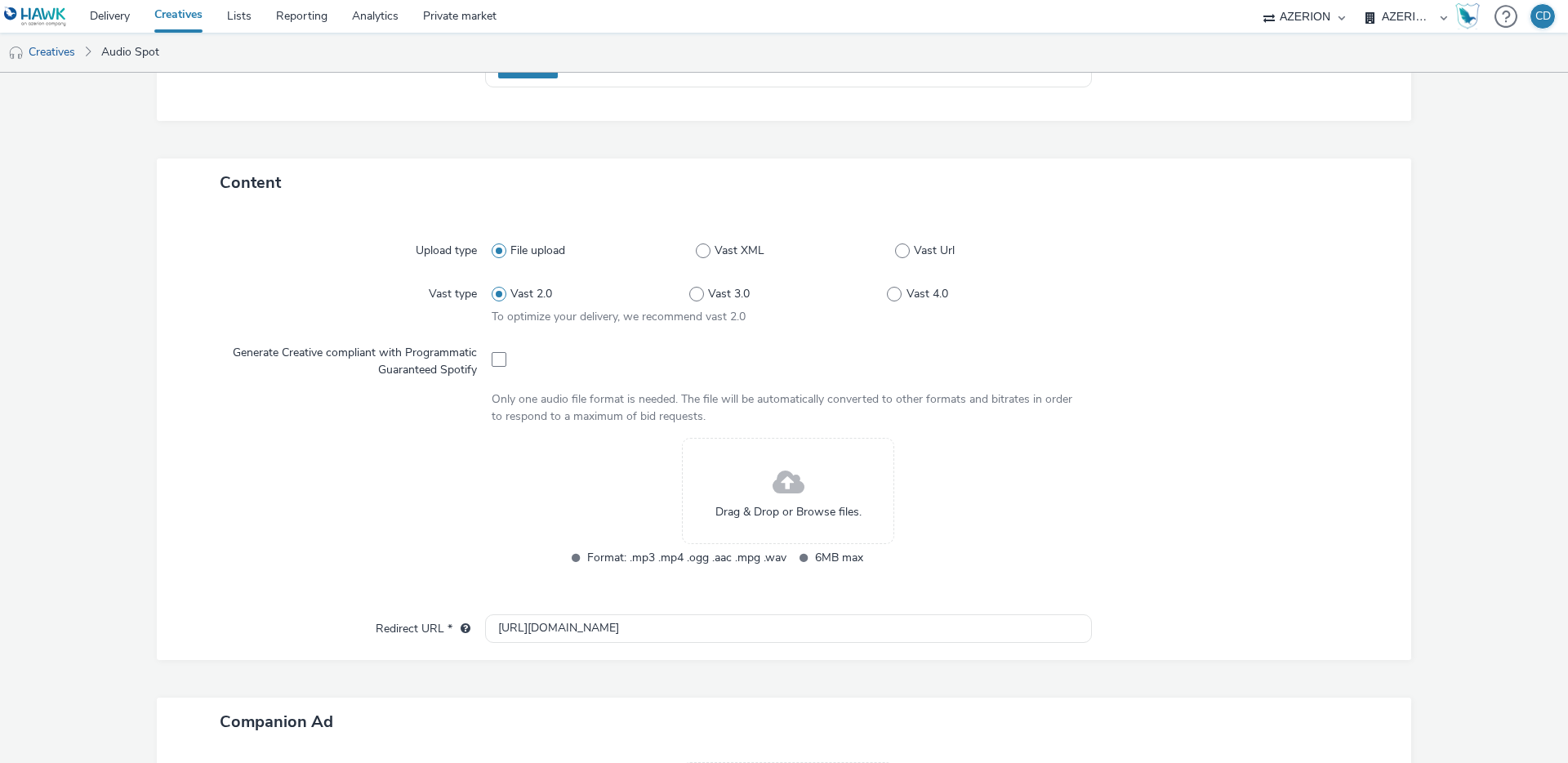
scroll to position [296, 0]
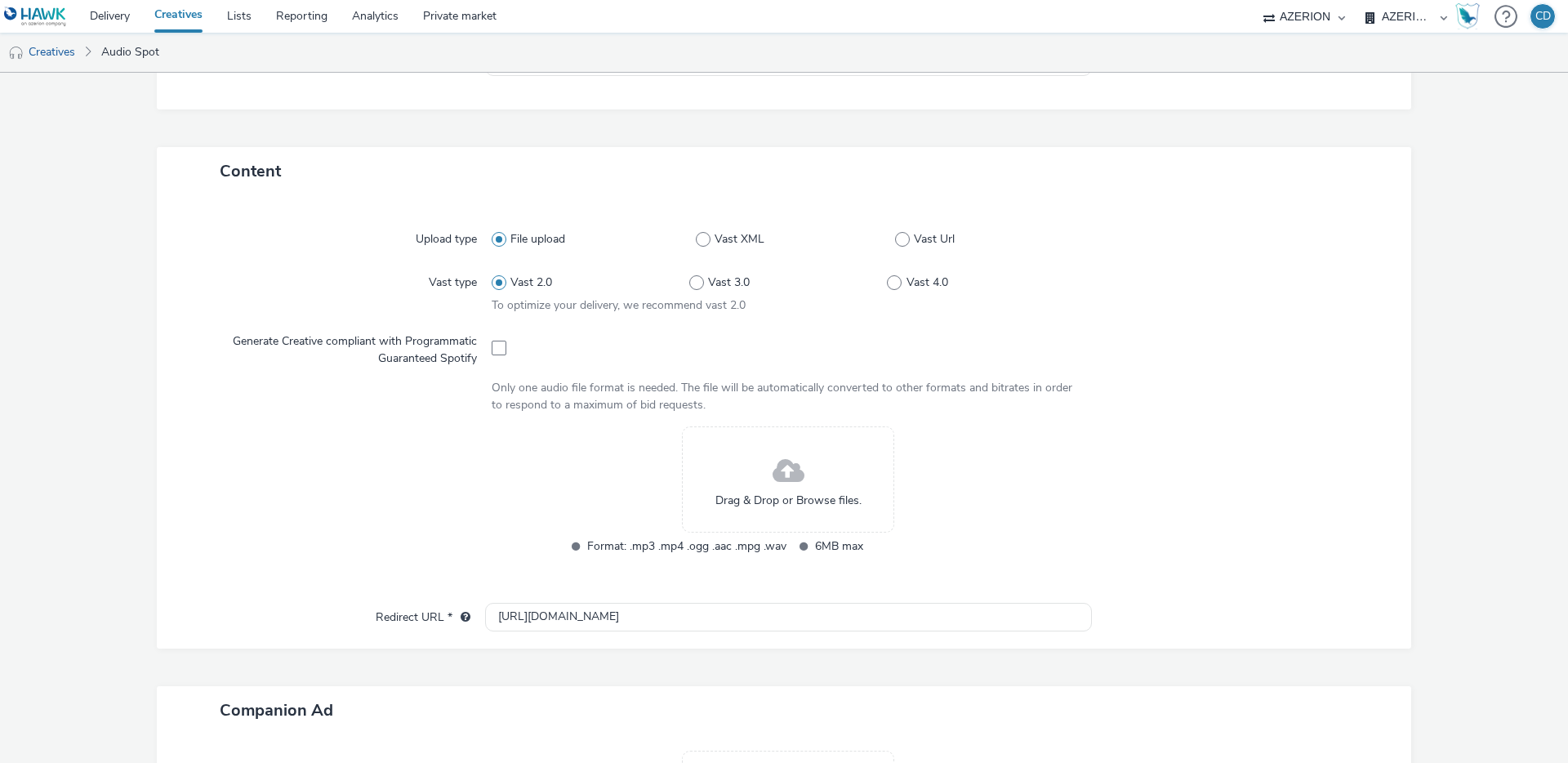
click at [787, 461] on span at bounding box center [789, 472] width 32 height 44
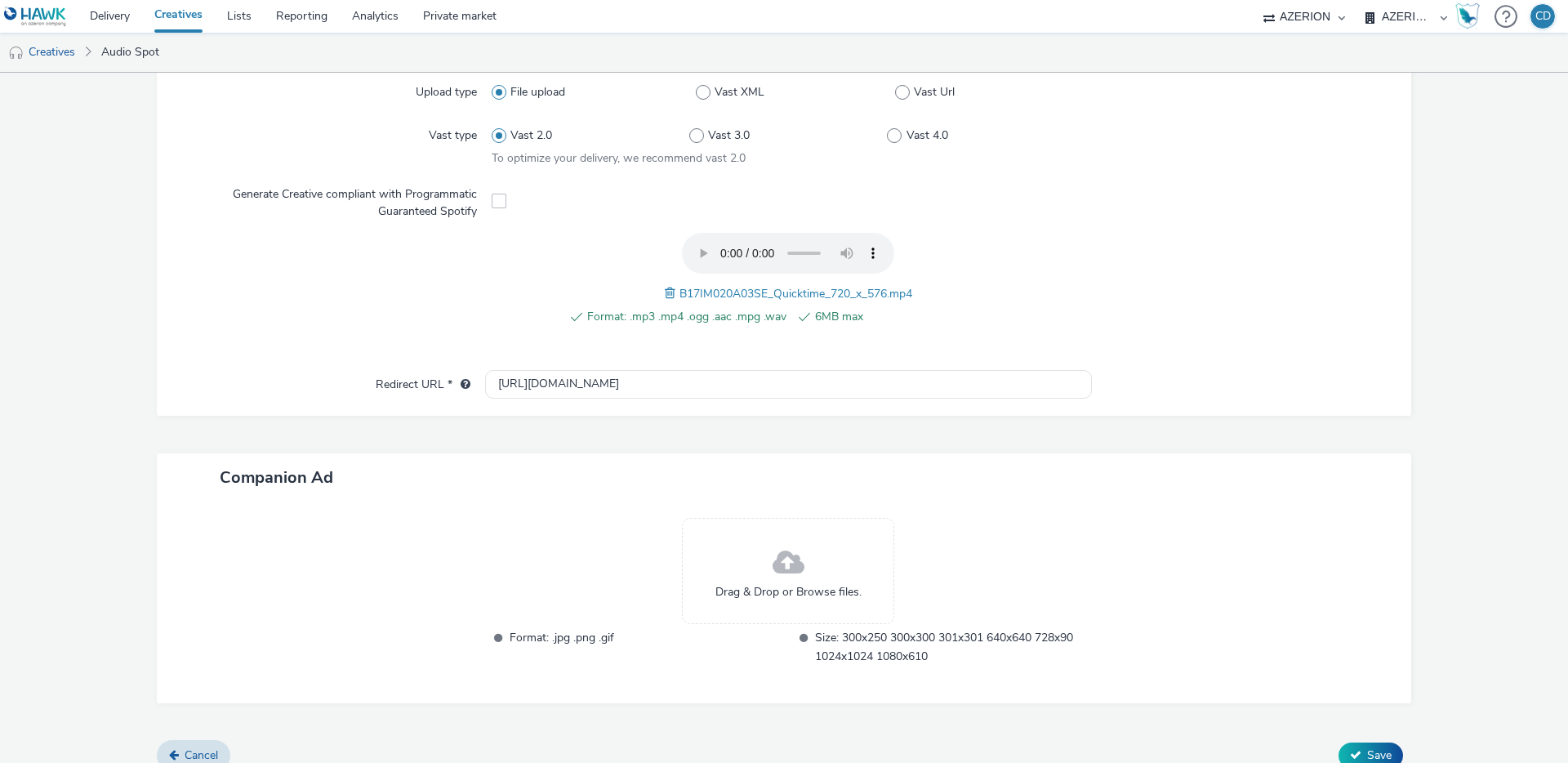
scroll to position [463, 0]
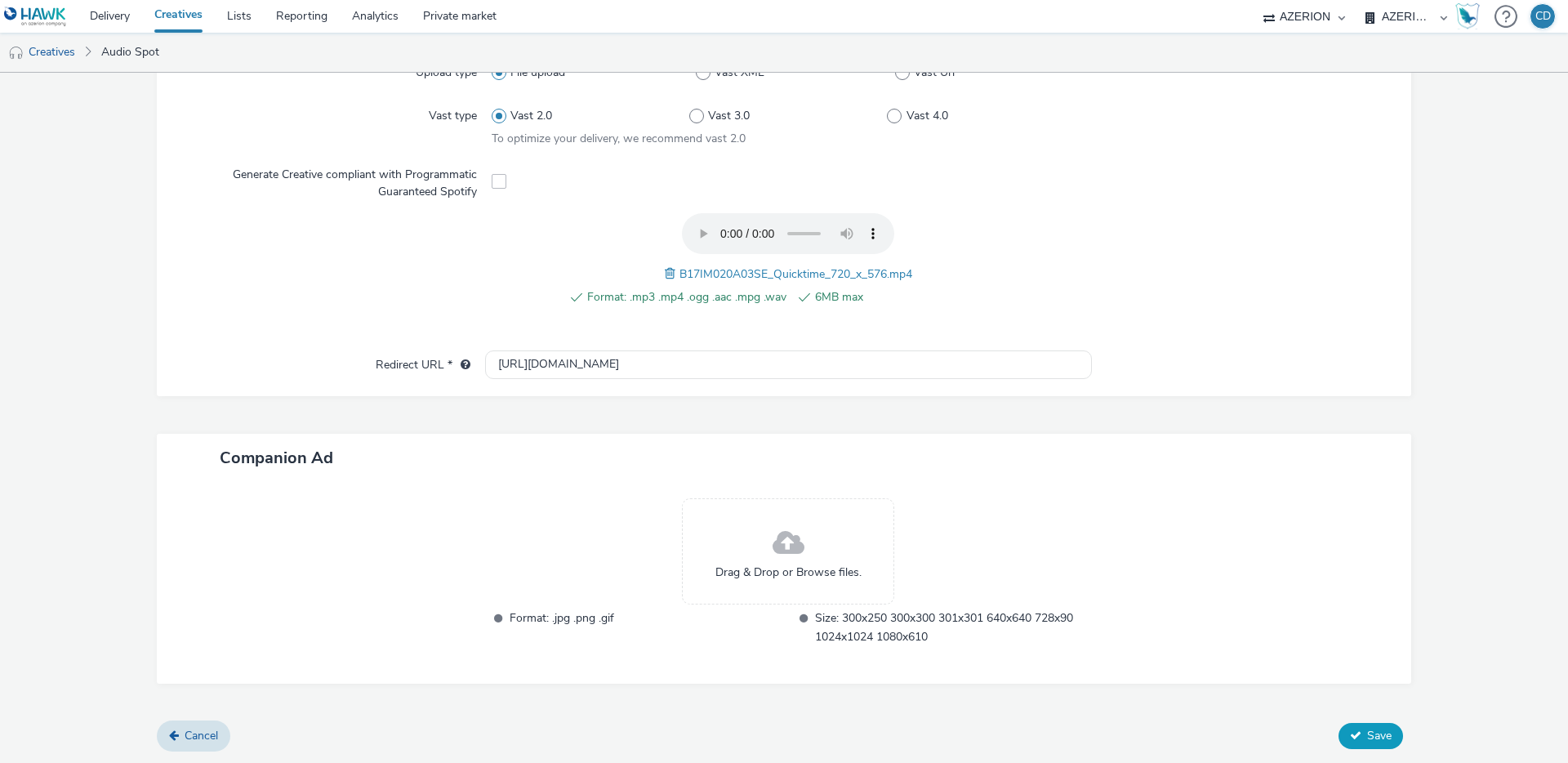
click at [1385, 735] on span "Save" at bounding box center [1379, 735] width 24 height 16
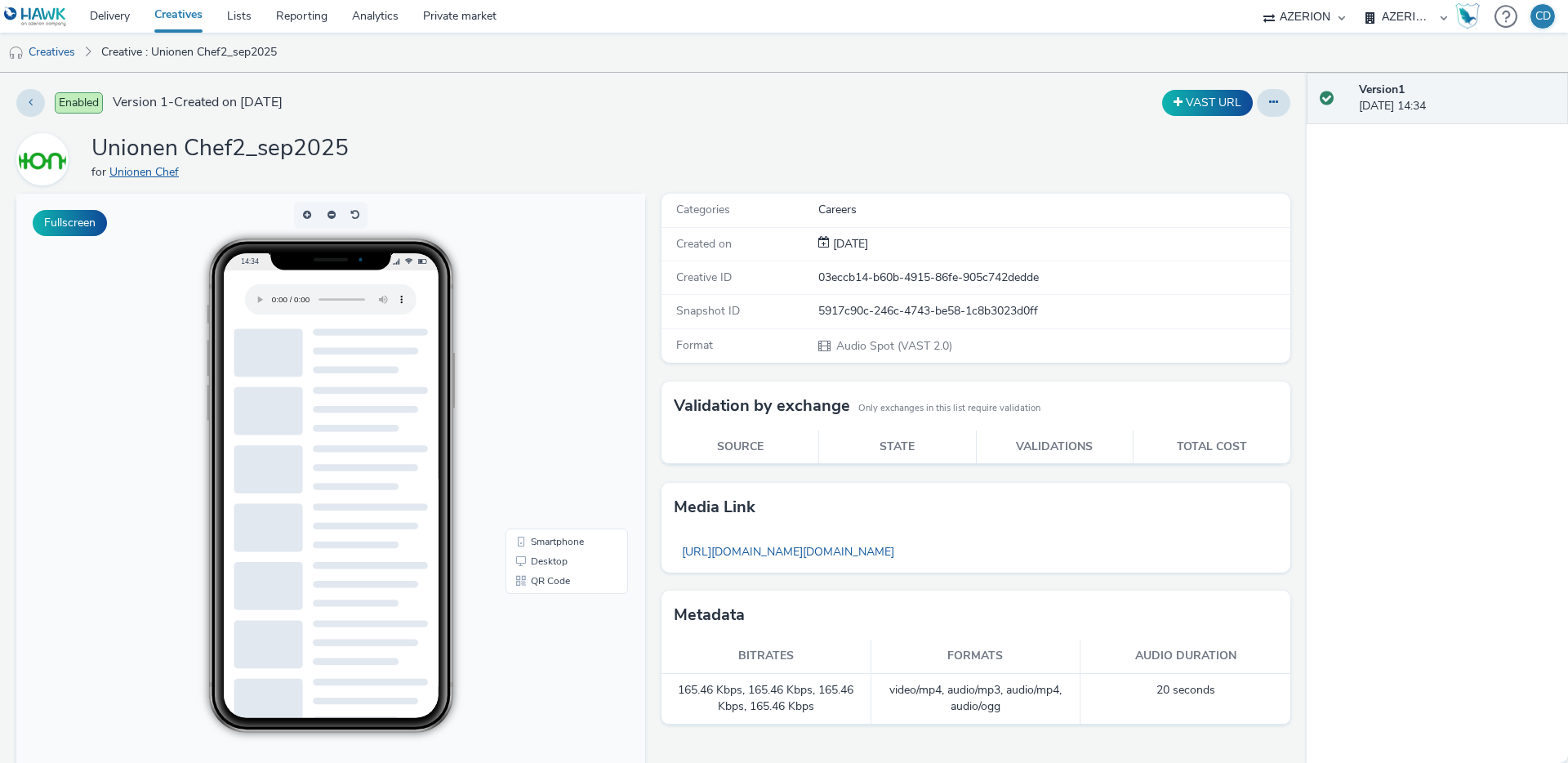
click at [130, 169] on link "Unionen Chef" at bounding box center [147, 172] width 76 height 16
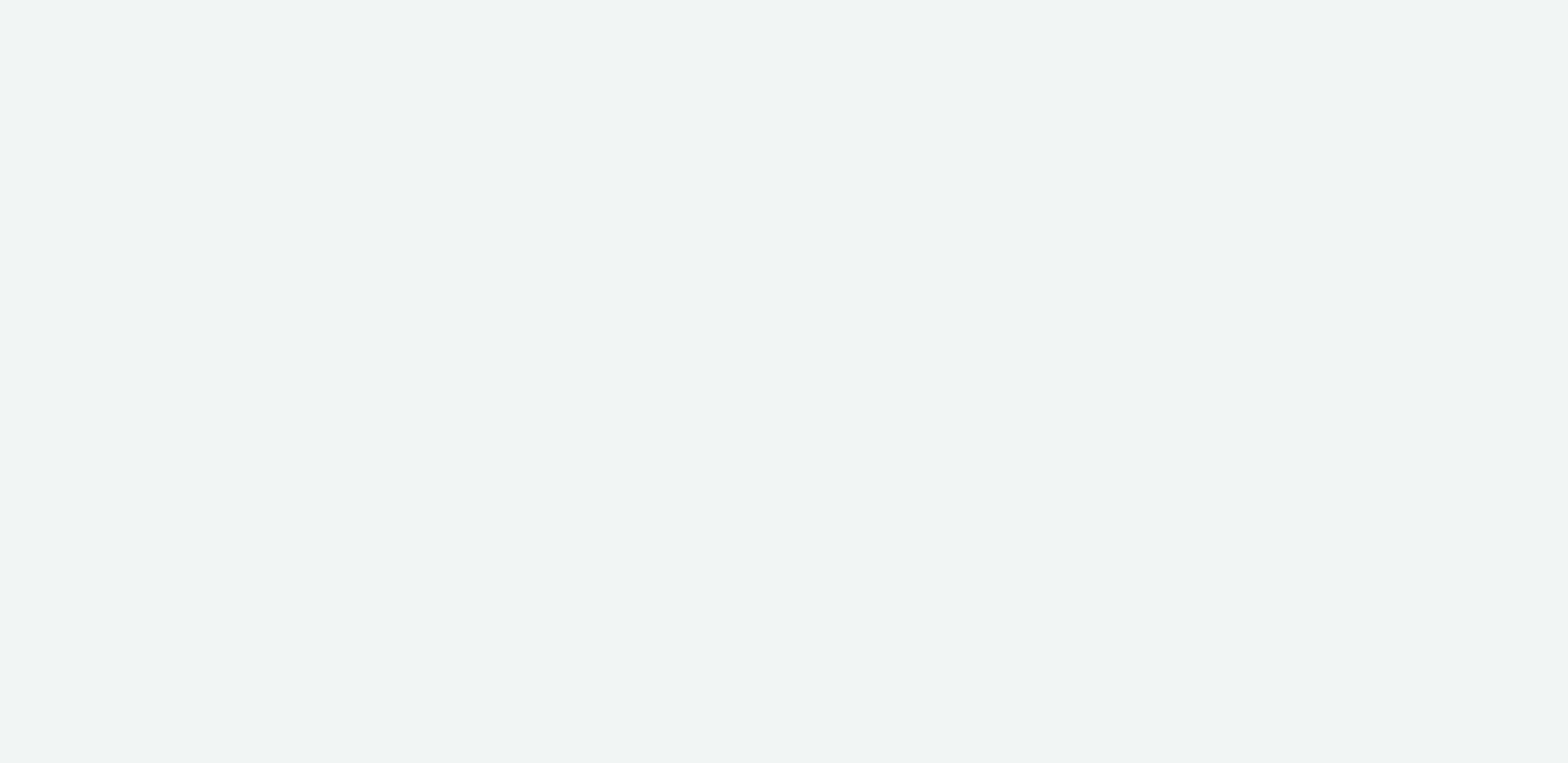
select select "ac009755-aa48-4799-8050-7a339a378eb8"
select select "71807724-10f7-4e4c-8b0a-169380968deb"
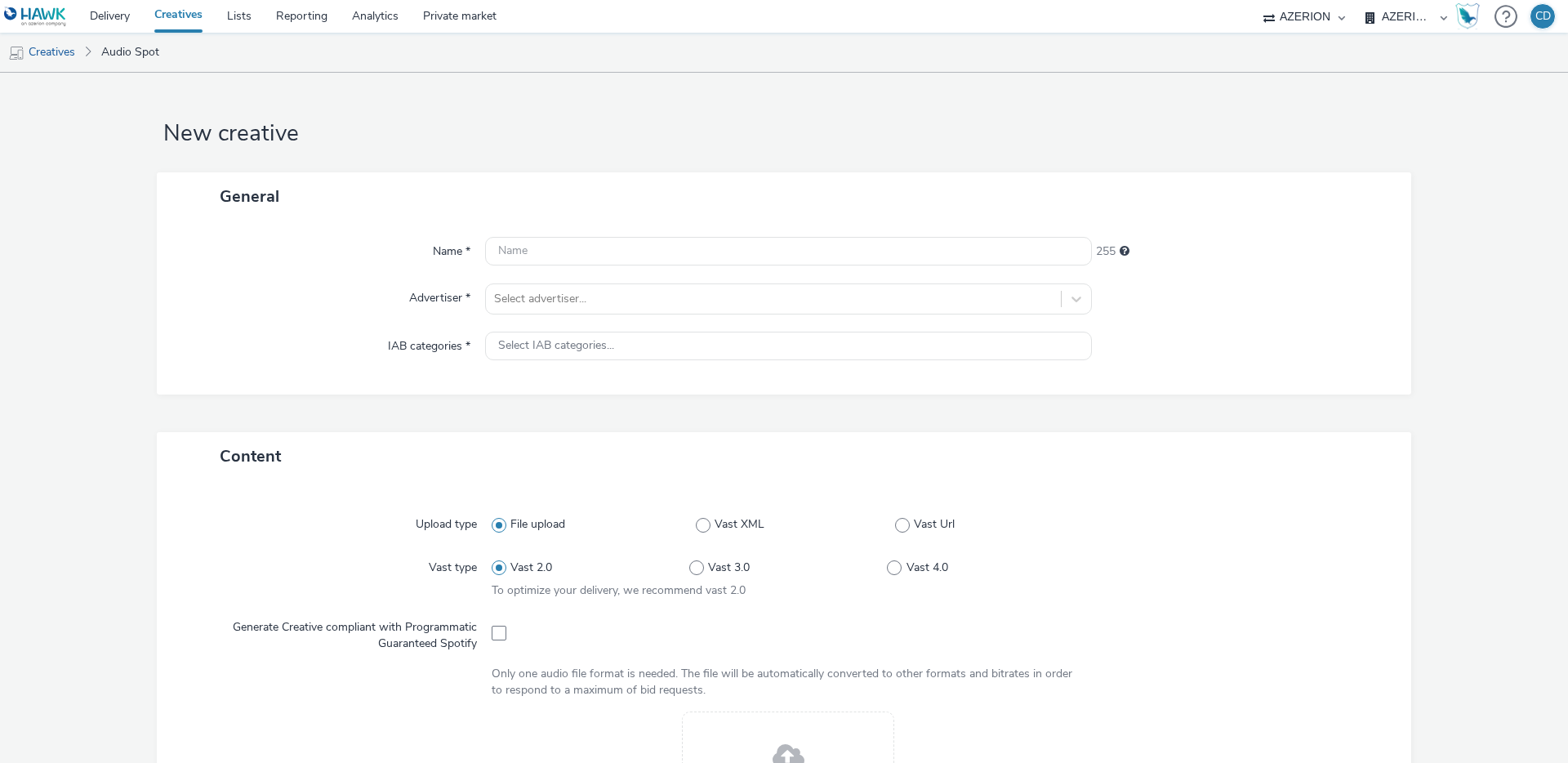
click at [188, 19] on link "Creatives" at bounding box center [178, 16] width 72 height 32
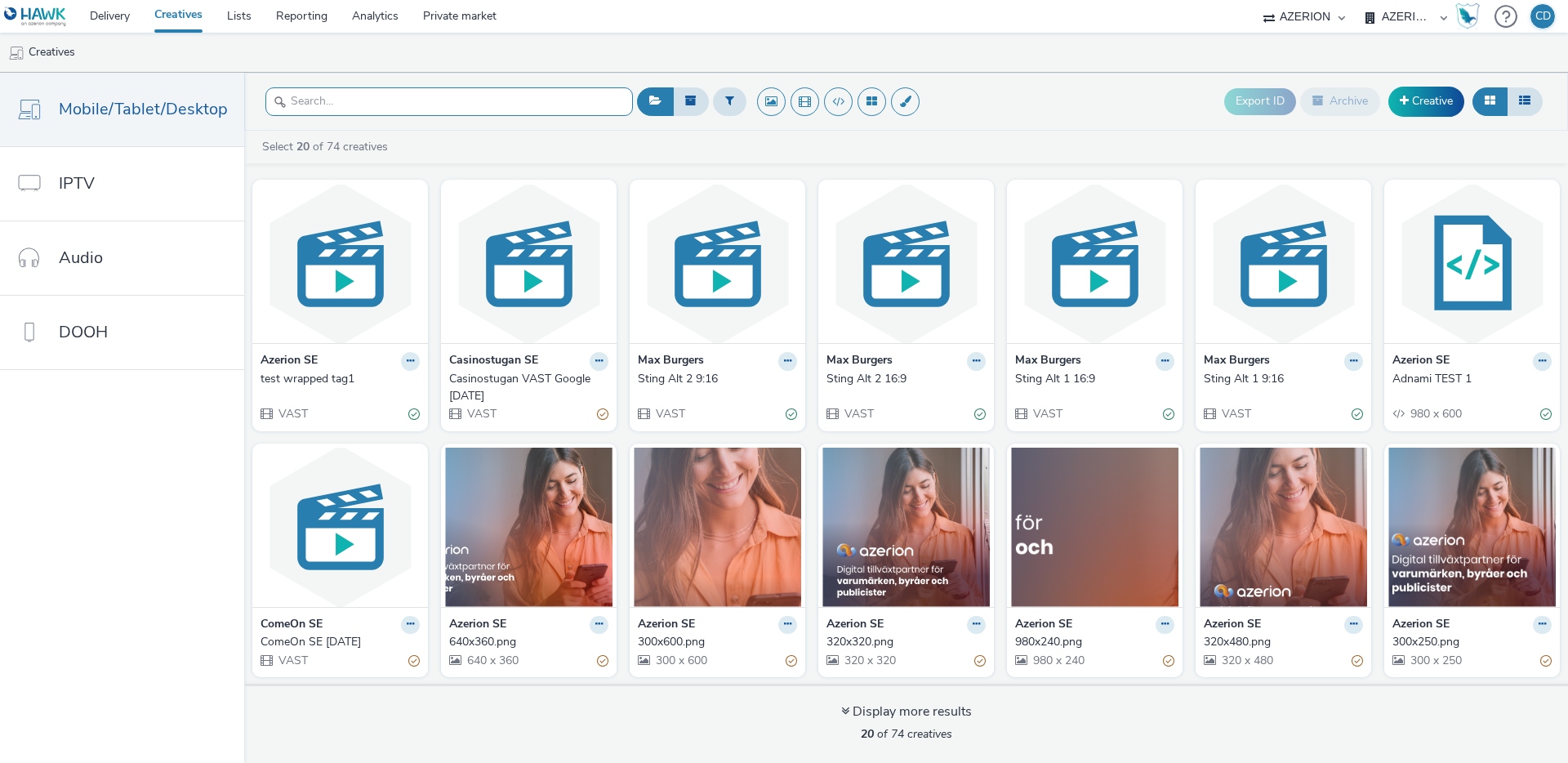
click at [487, 108] on input "text" at bounding box center [449, 101] width 368 height 29
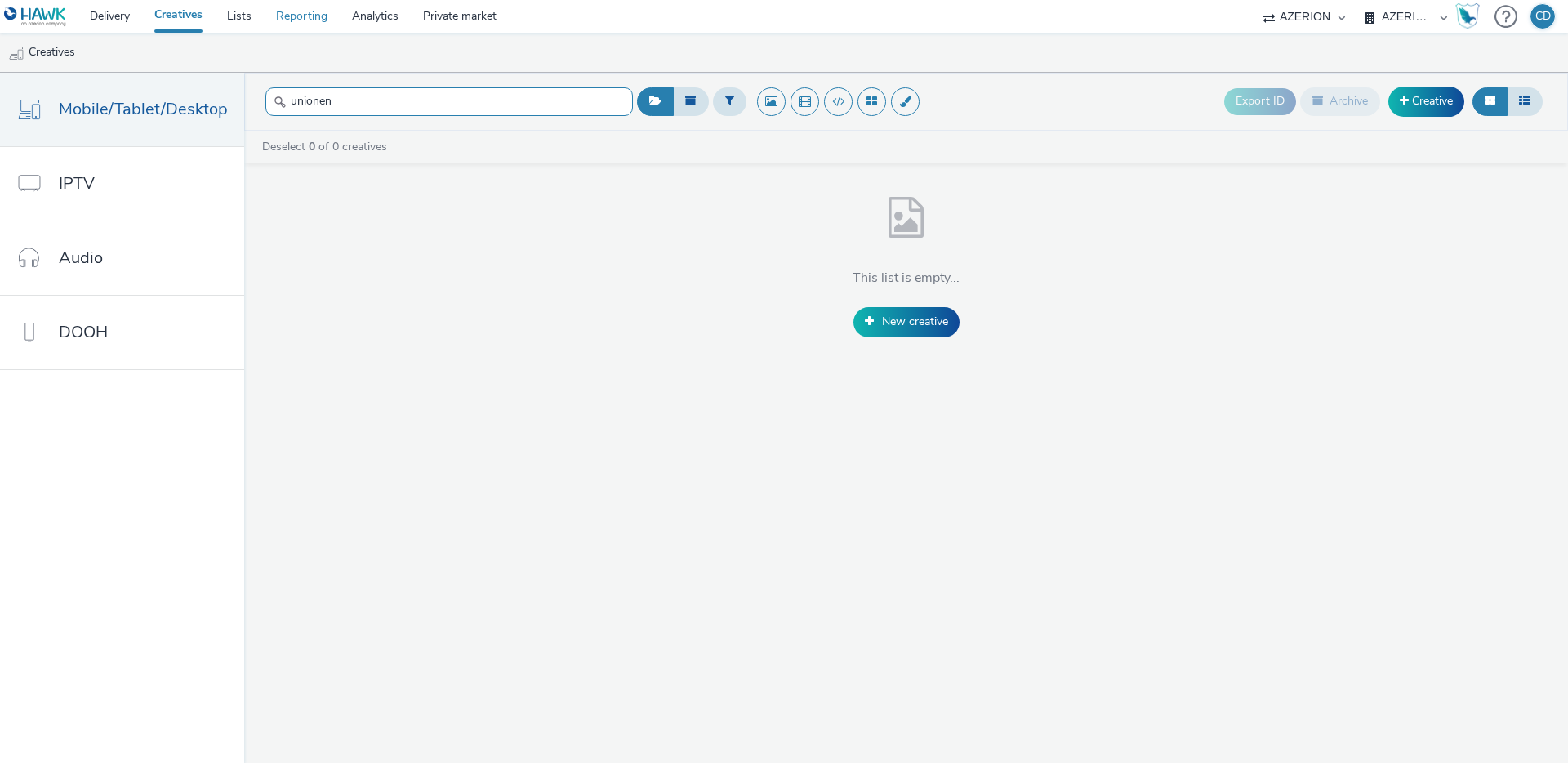
type input "unionen"
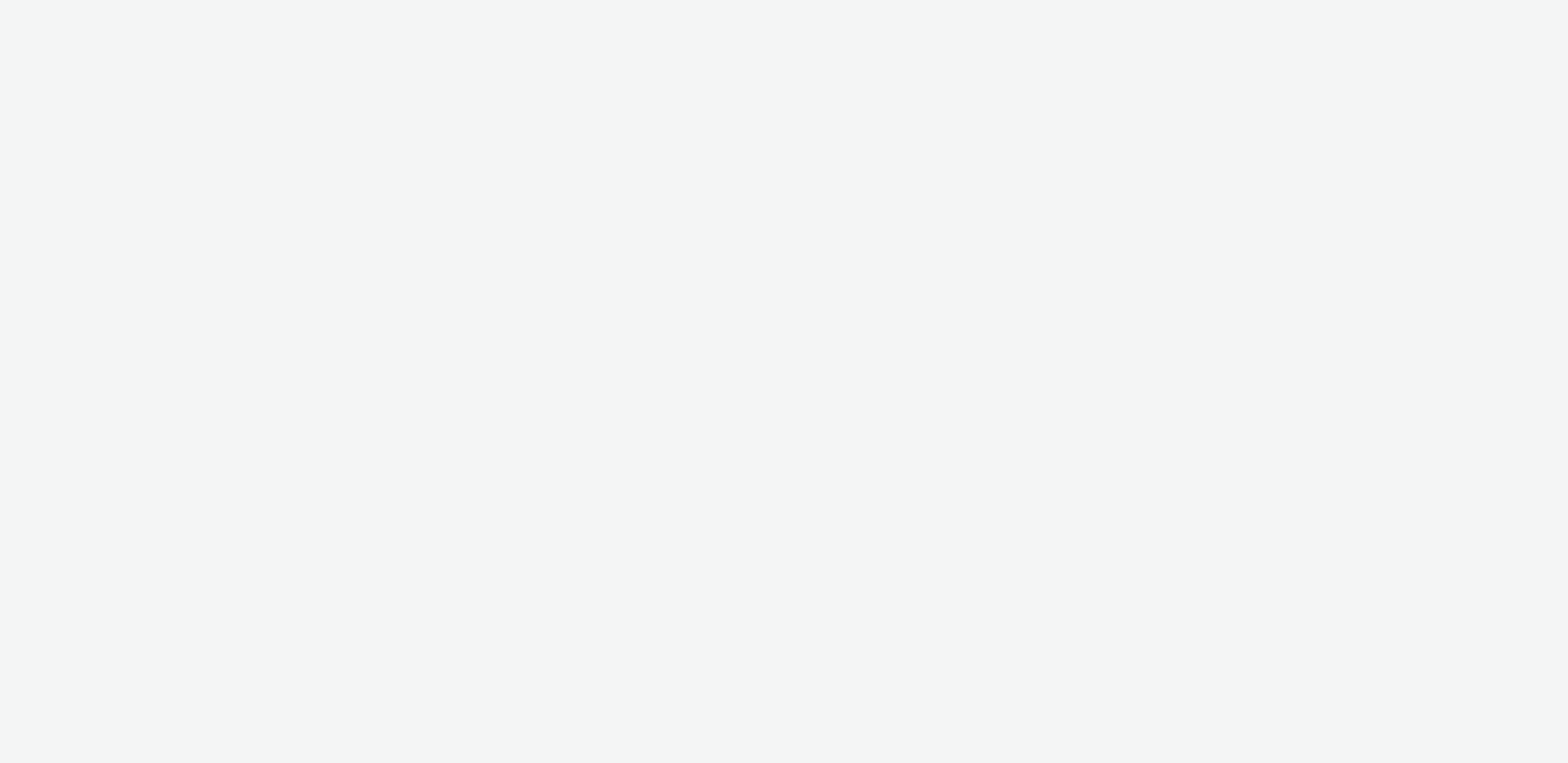
select select "ac009755-aa48-4799-8050-7a339a378eb8"
select select "71807724-10f7-4e4c-8b0a-169380968deb"
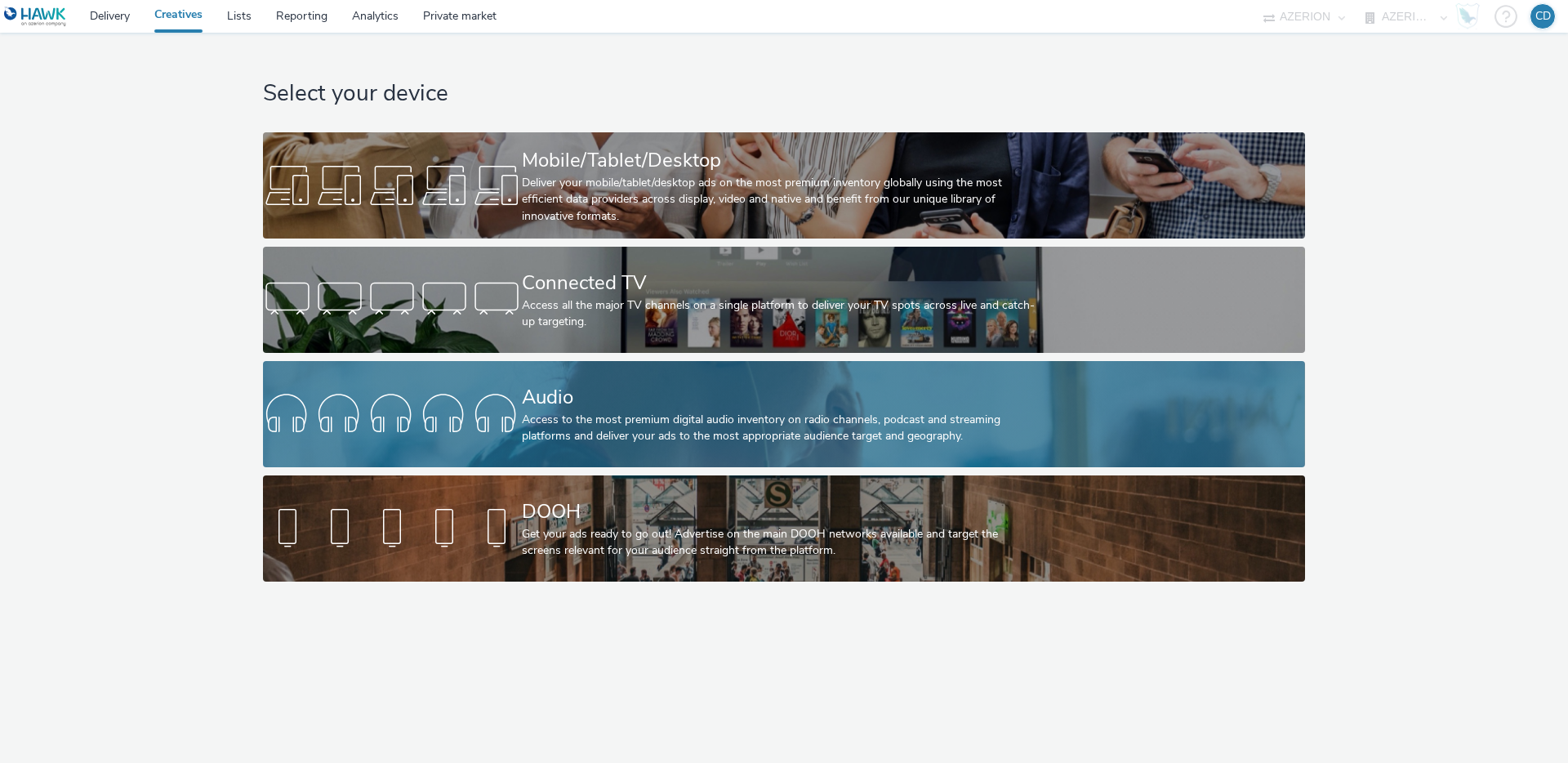
click at [739, 431] on div "Access to the most premium digital audio inventory on radio channels, podcast a…" at bounding box center [780, 428] width 518 height 33
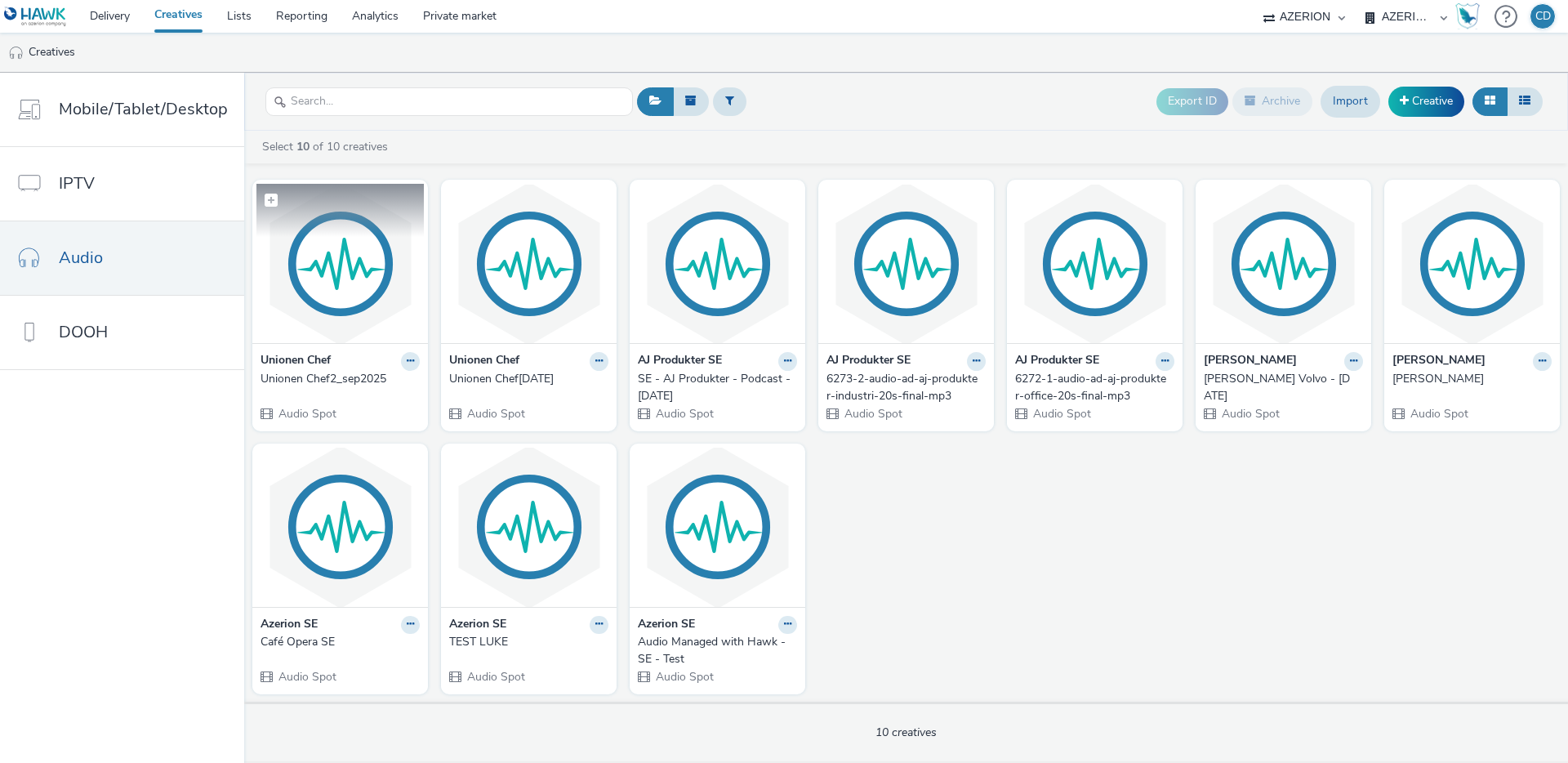
click at [296, 333] on img at bounding box center [340, 263] width 168 height 159
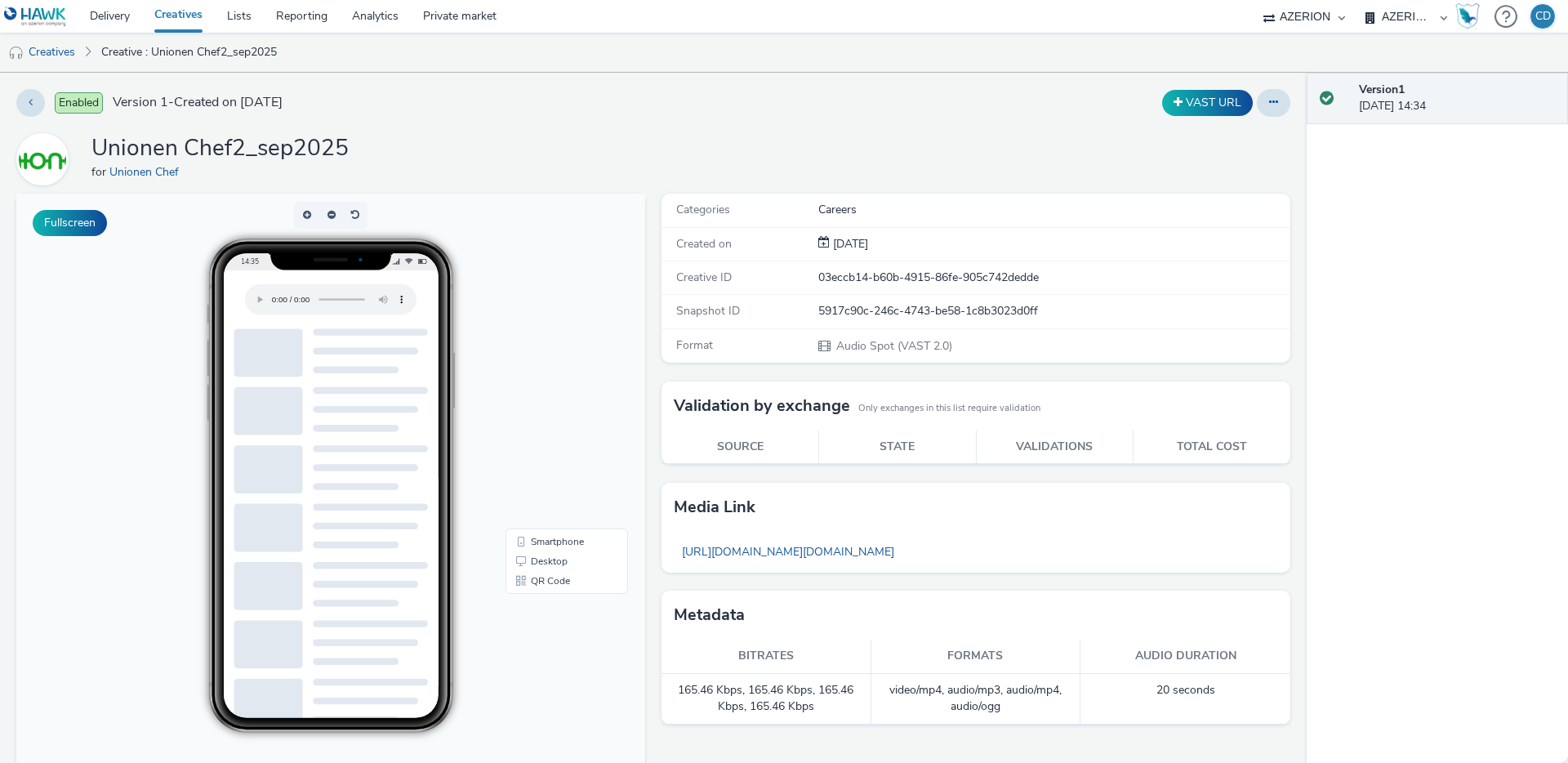
click at [189, 13] on link "Creatives" at bounding box center [178, 16] width 72 height 32
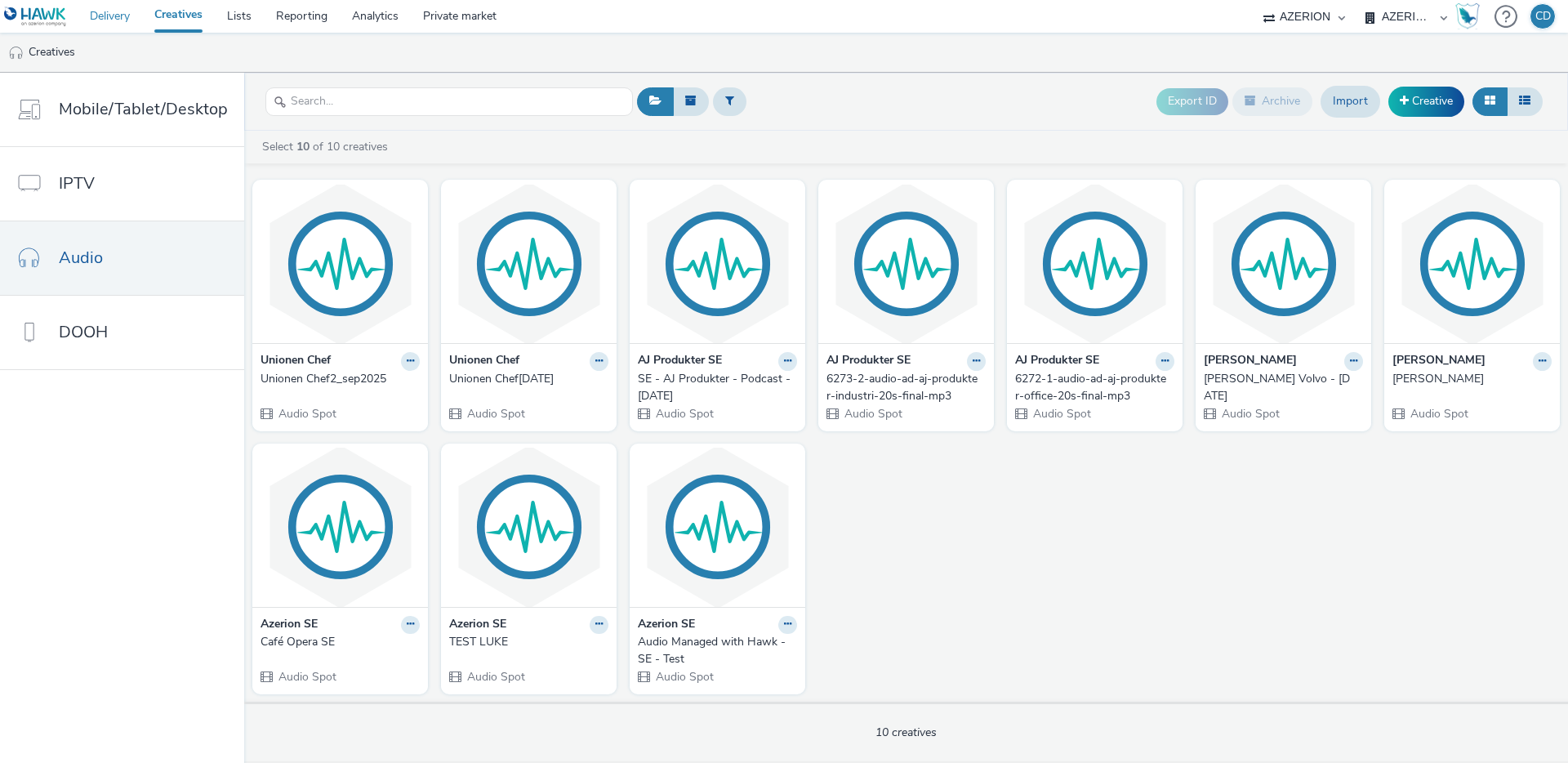
click at [107, 17] on link "Delivery" at bounding box center [110, 16] width 65 height 32
